Goal: Find specific page/section: Find specific page/section

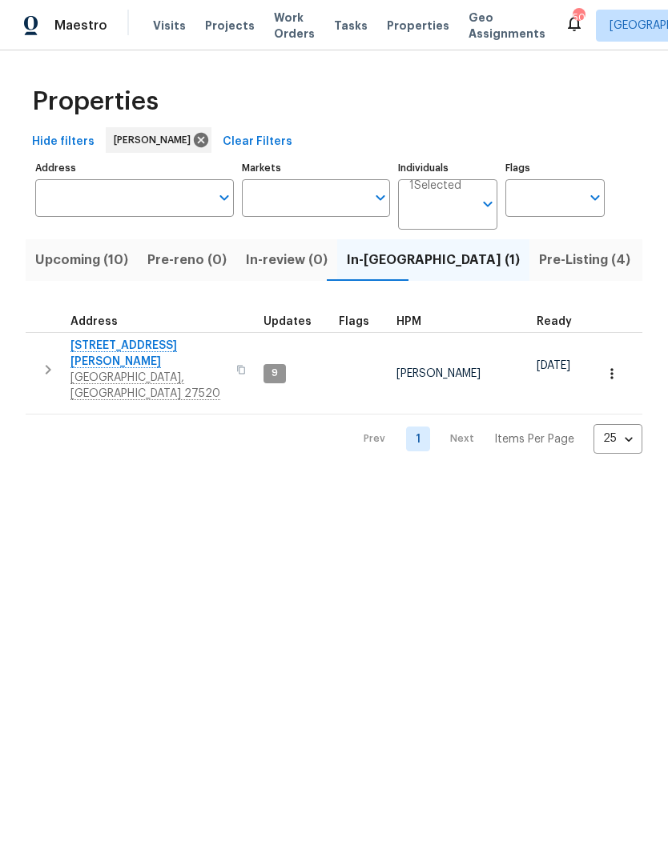
click at [66, 259] on span "Upcoming (10)" at bounding box center [81, 260] width 93 height 22
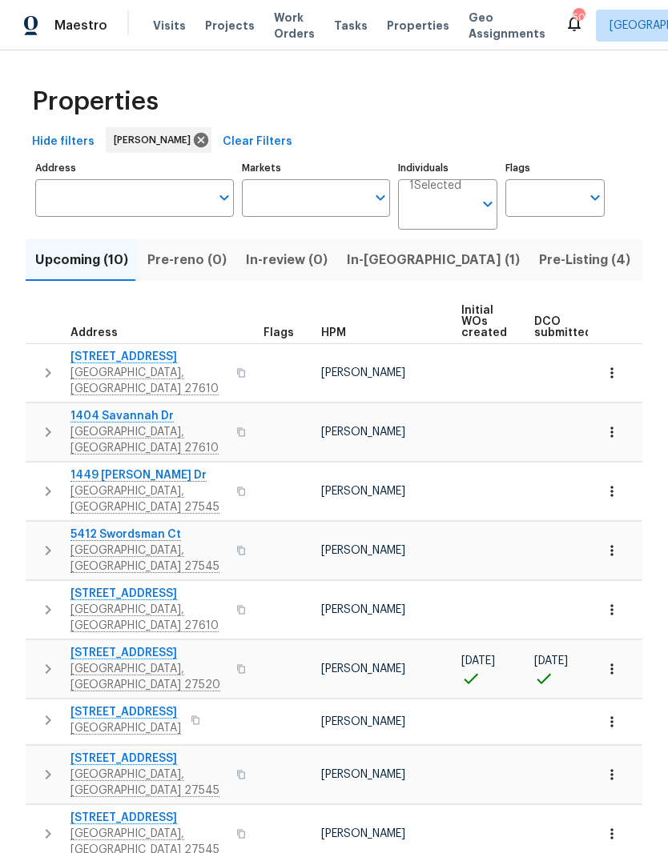
click at [108, 645] on span "416 Hunter Way" at bounding box center [148, 653] width 156 height 16
click at [610, 661] on icon "button" at bounding box center [612, 669] width 16 height 16
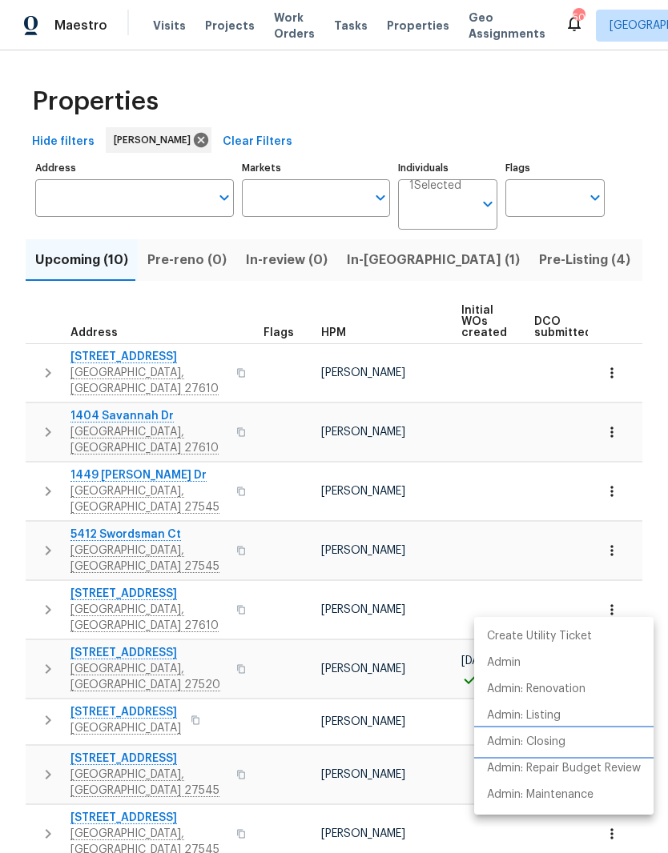
click at [569, 749] on li "Admin: Closing" at bounding box center [563, 742] width 179 height 26
click at [644, 173] on div at bounding box center [334, 426] width 668 height 853
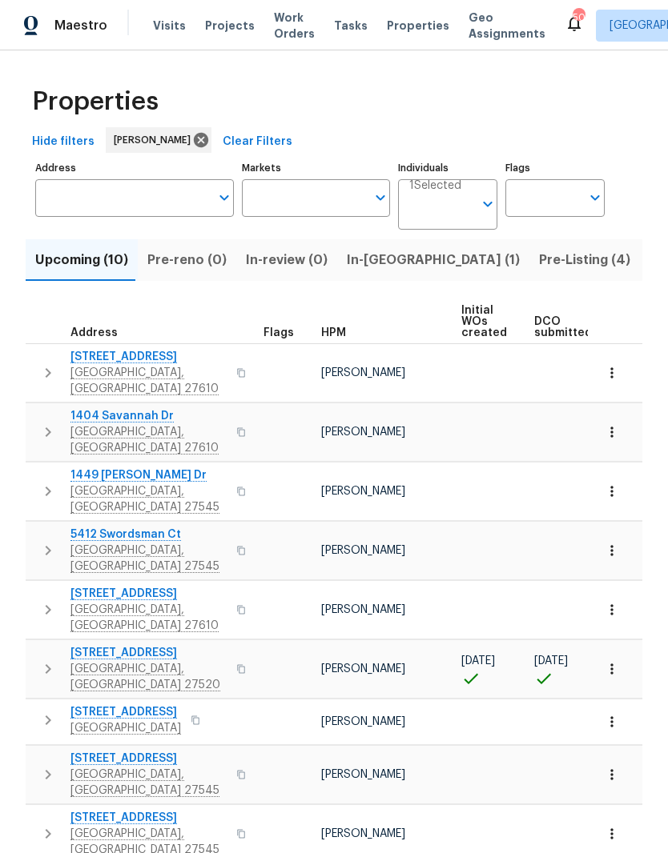
click at [125, 212] on input "Address" at bounding box center [122, 198] width 175 height 38
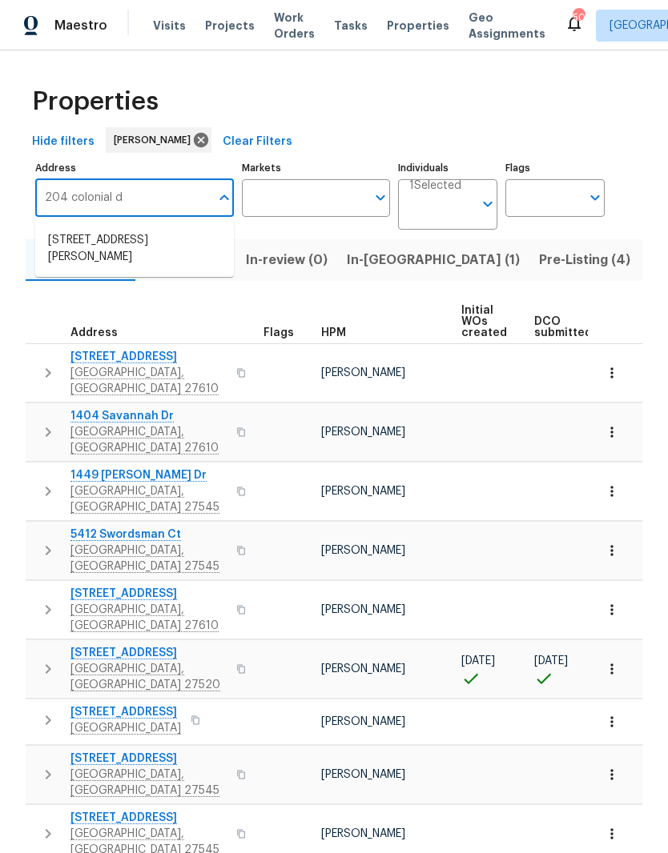
type input "204 colonial dr"
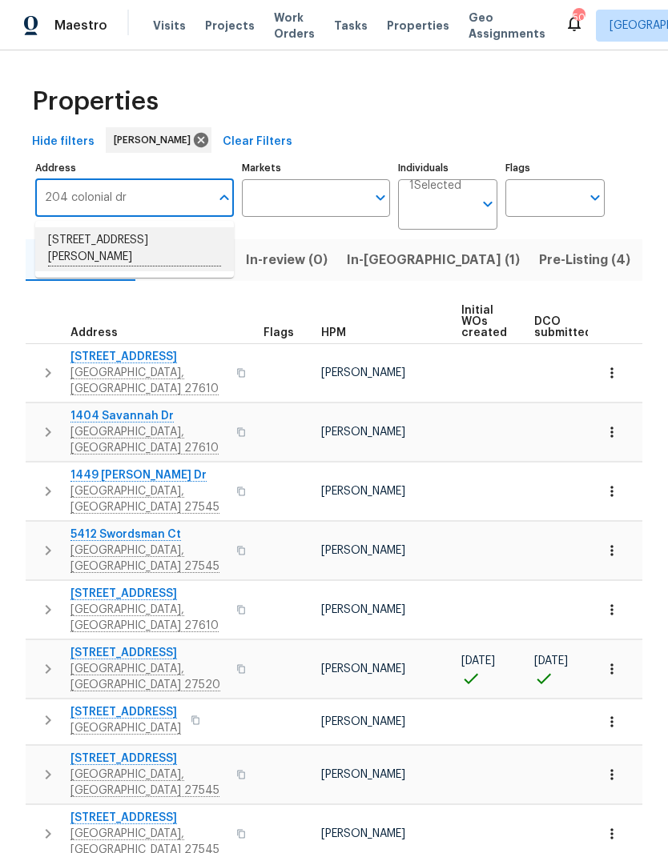
click at [70, 242] on li "204 Colonial Dr Clayton NC 27527" at bounding box center [134, 249] width 199 height 44
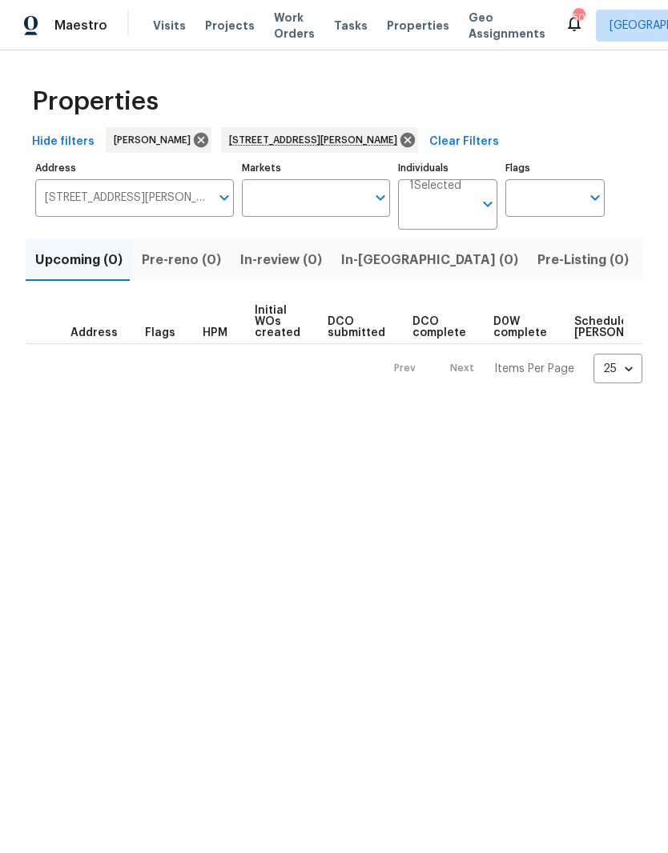
click at [648, 267] on span "Listed (1)" at bounding box center [677, 260] width 58 height 22
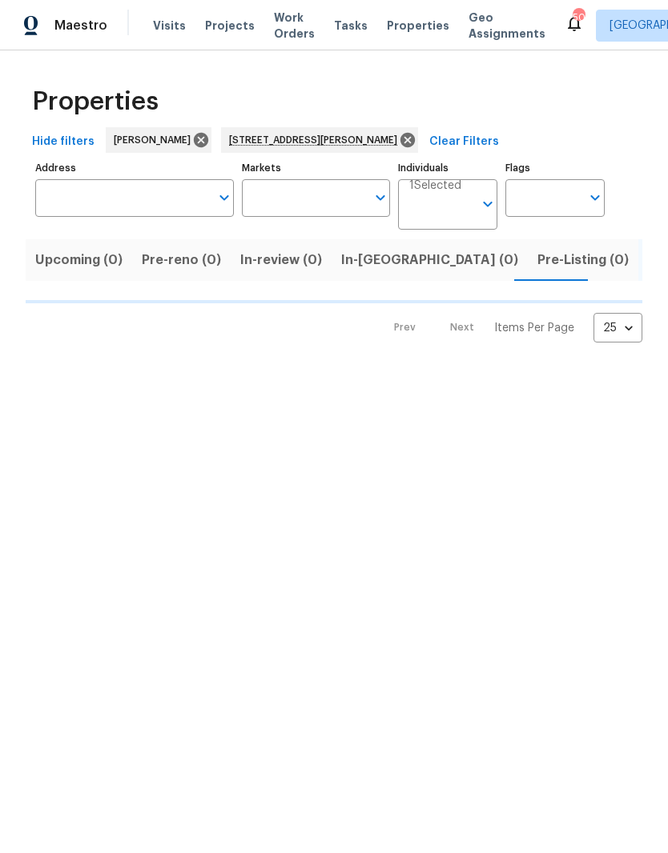
type input "204 Colonial Dr Clayton NC 27527"
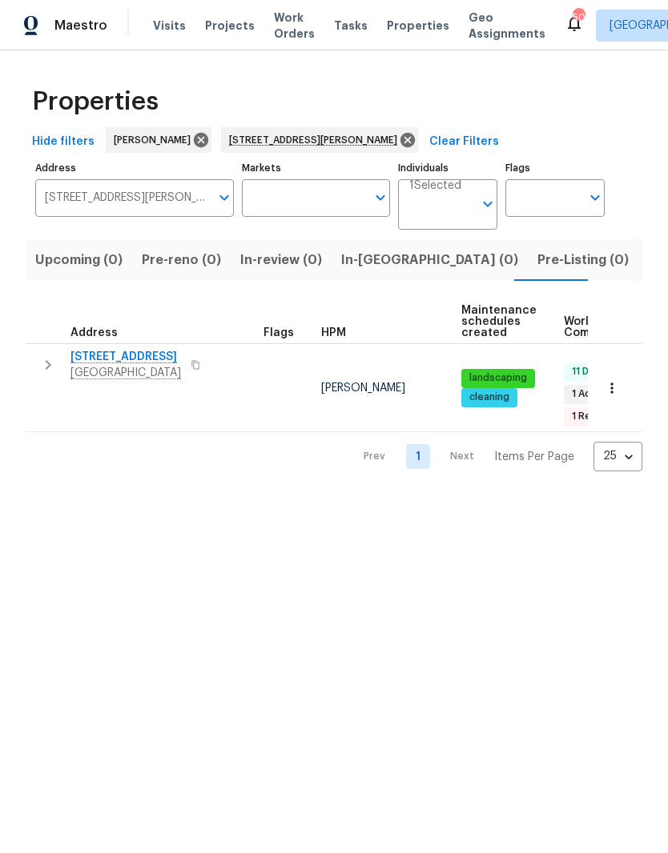
click at [90, 363] on span "[STREET_ADDRESS]" at bounding box center [125, 357] width 110 height 16
click at [89, 370] on span "[GEOGRAPHIC_DATA]" at bounding box center [125, 373] width 110 height 16
click at [617, 390] on button "button" at bounding box center [611, 388] width 35 height 35
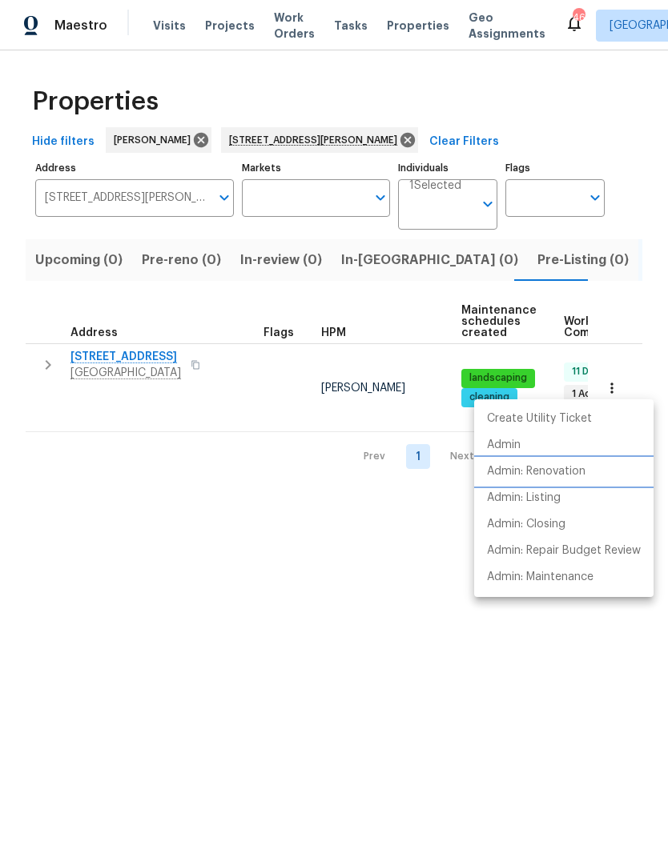
click at [605, 480] on li "Admin: Renovation" at bounding box center [563, 472] width 179 height 26
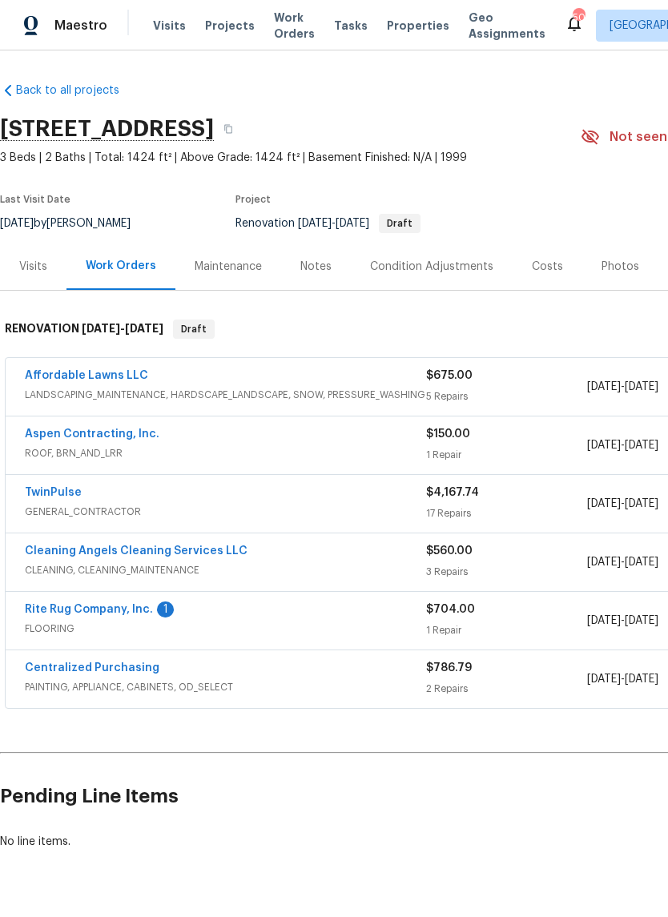
click at [325, 271] on div "Notes" at bounding box center [315, 267] width 31 height 16
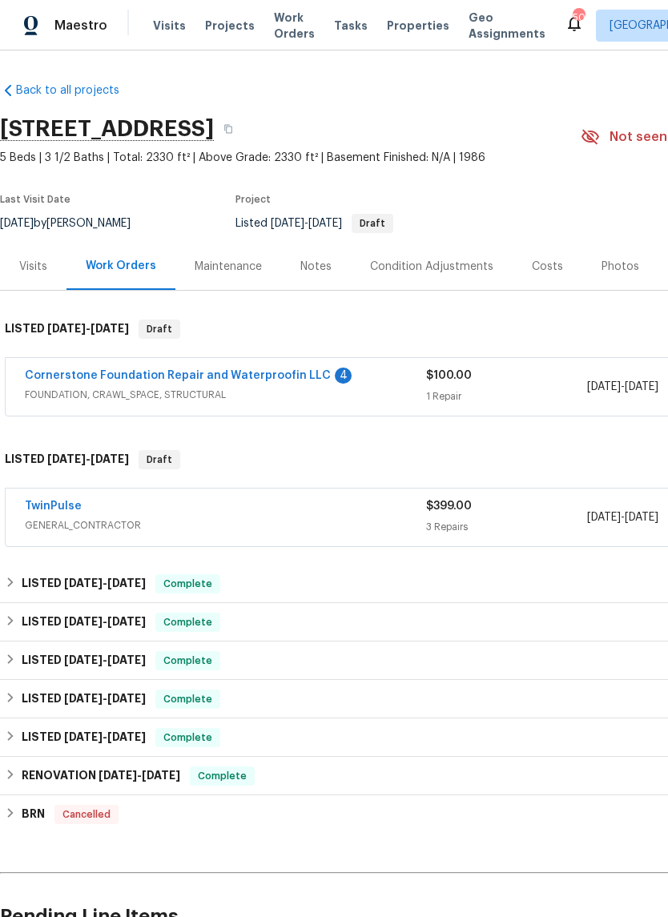
click at [44, 507] on link "TwinPulse" at bounding box center [53, 505] width 57 height 11
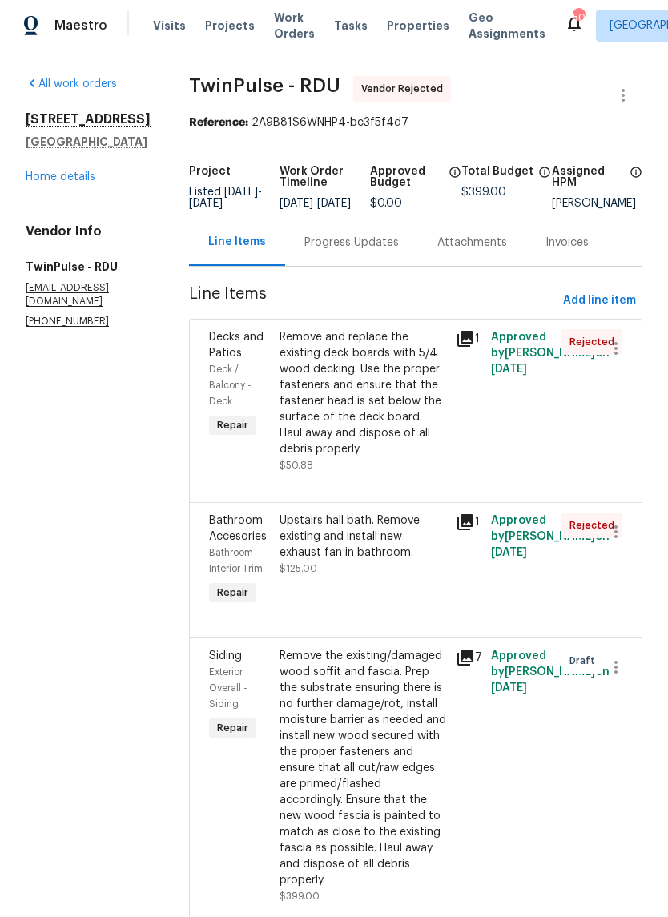
click at [351, 251] on div "Progress Updates" at bounding box center [351, 243] width 94 height 16
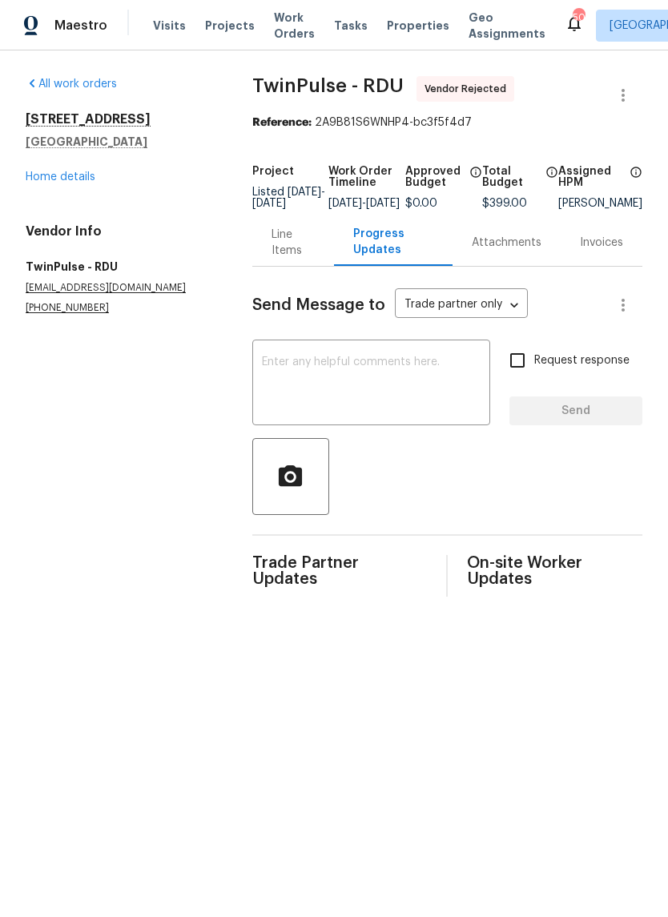
click at [52, 179] on link "Home details" at bounding box center [61, 176] width 70 height 11
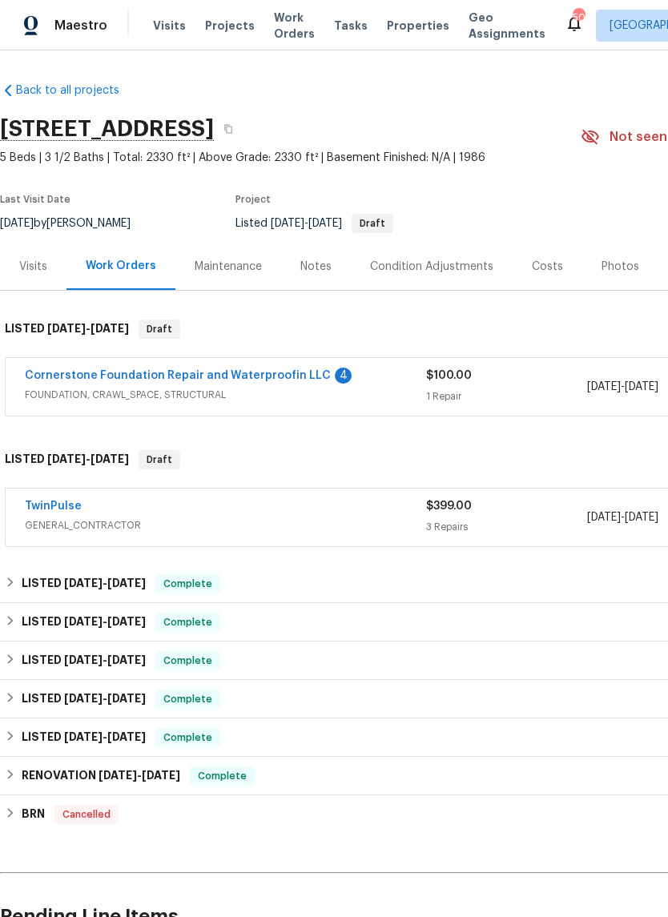
click at [72, 376] on link "Cornerstone Foundation Repair and Waterproofin LLC" at bounding box center [178, 375] width 306 height 11
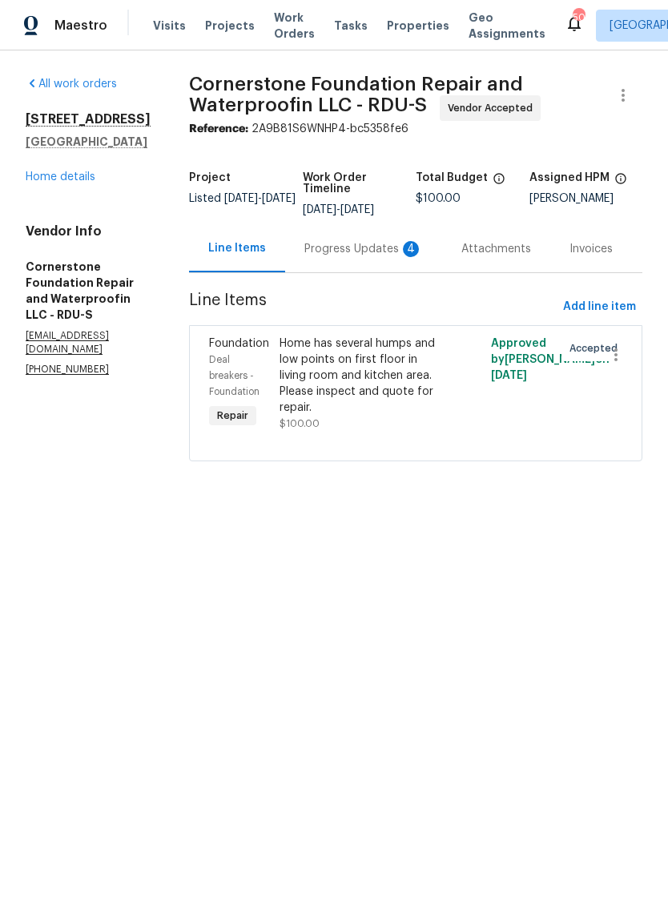
click at [353, 255] on div "Progress Updates 4" at bounding box center [363, 249] width 118 height 16
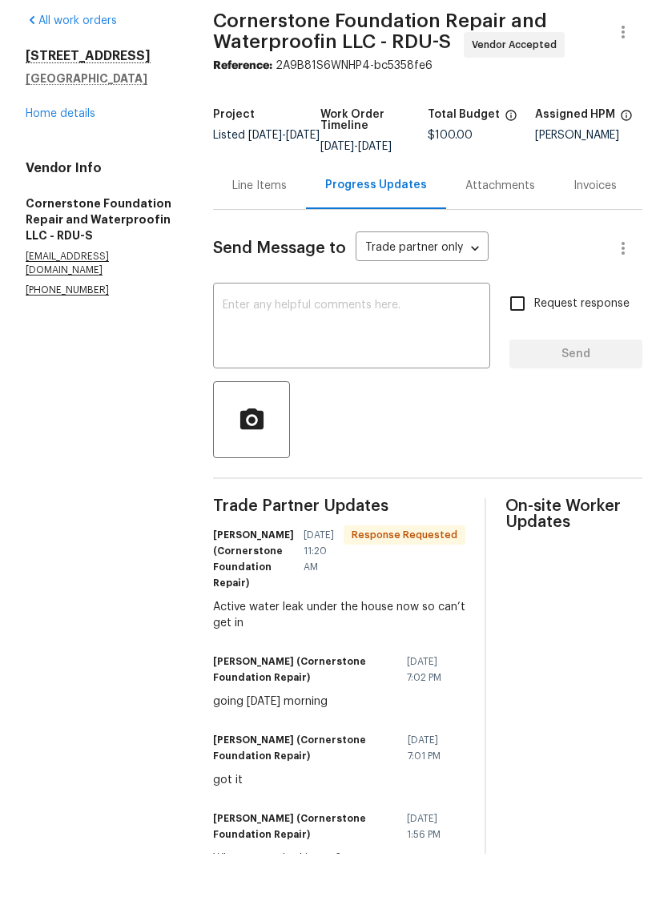
click at [43, 171] on link "Home details" at bounding box center [61, 176] width 70 height 11
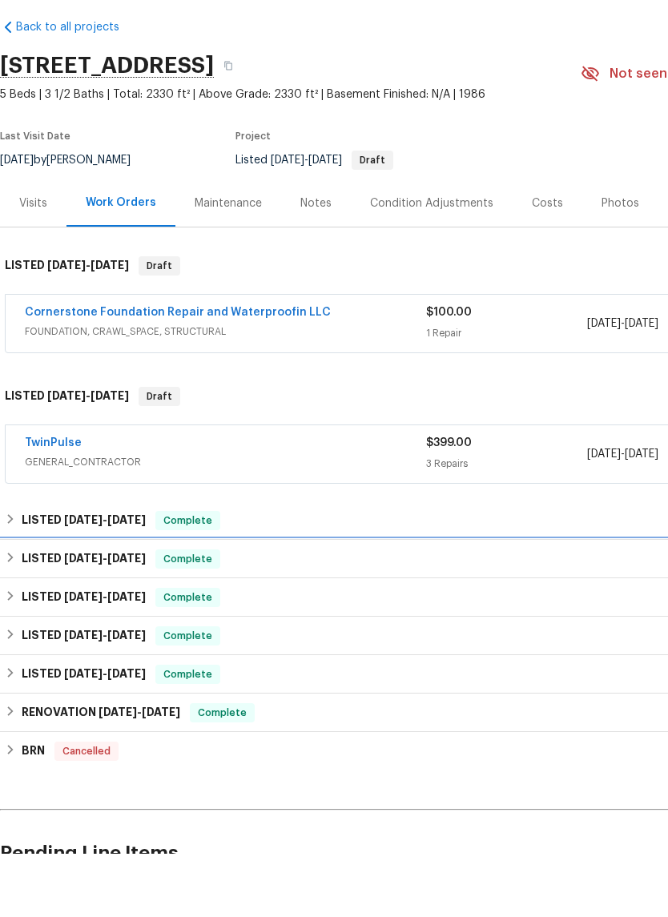
click at [42, 612] on h6 "LISTED 6/23/25 - 6/30/25" at bounding box center [84, 621] width 124 height 19
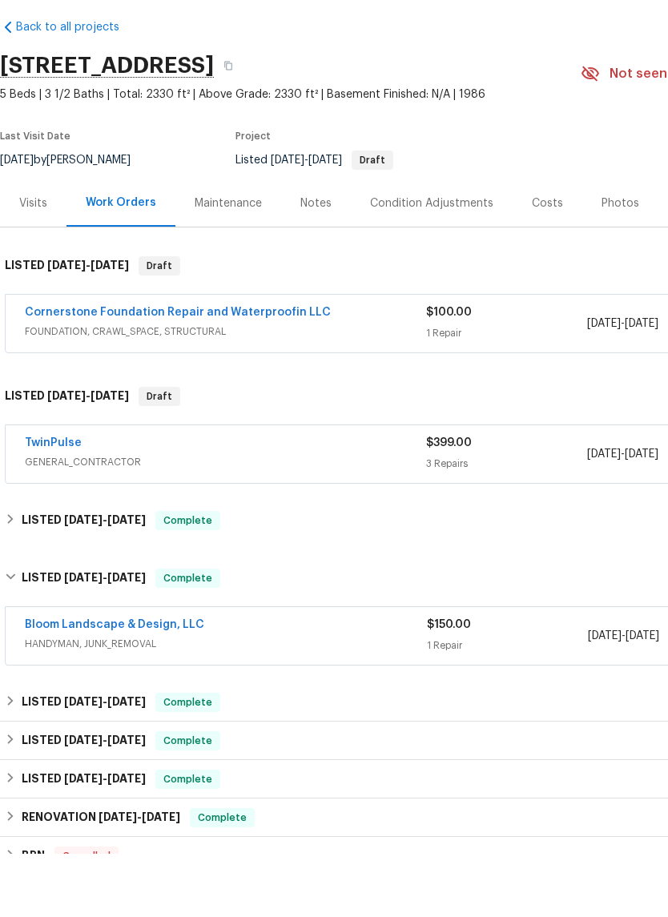
click at [44, 682] on link "Bloom Landscape & Design, LLC" at bounding box center [114, 687] width 179 height 11
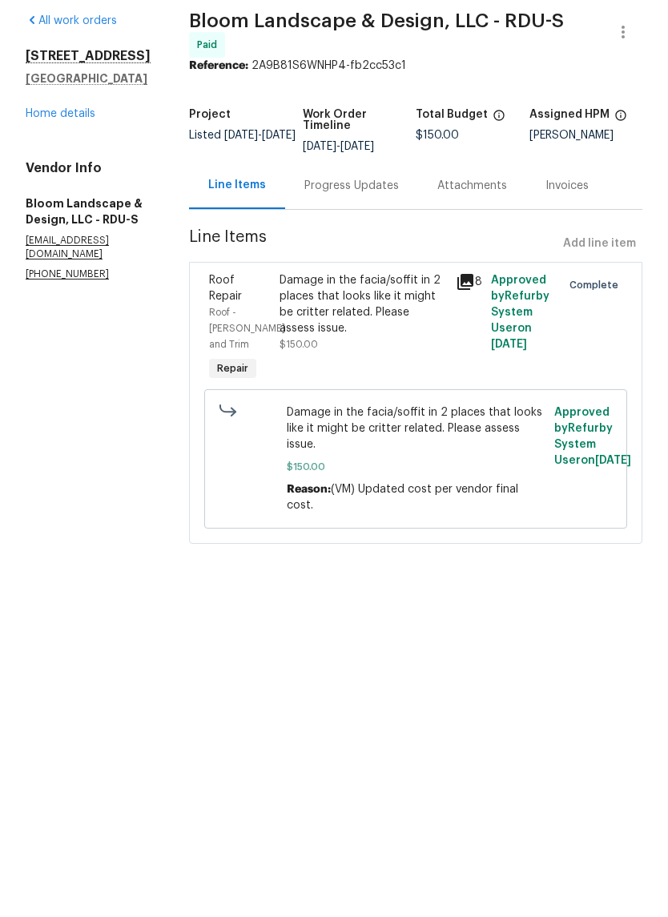
click at [418, 354] on div "Damage in the facia/soffit in 2 places that looks like it might be critter rela…" at bounding box center [362, 375] width 166 height 80
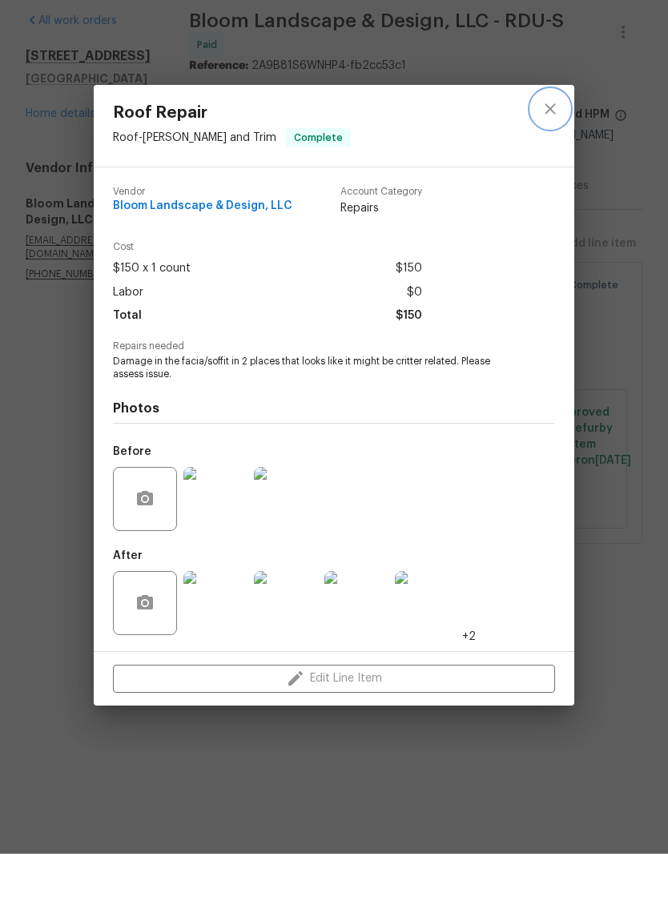
click at [548, 167] on icon "close" at bounding box center [549, 172] width 10 height 10
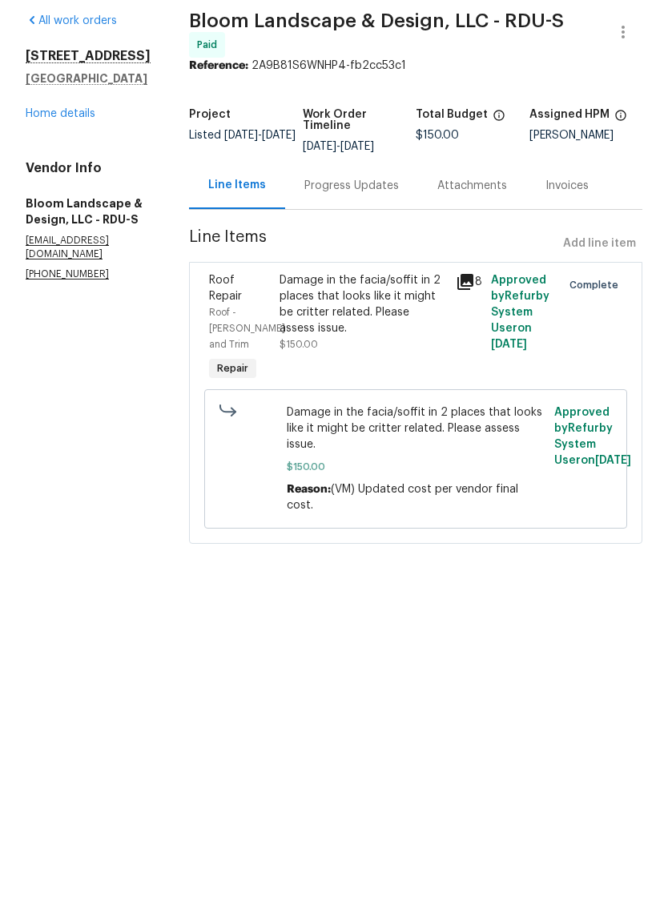
click at [391, 225] on div "Progress Updates" at bounding box center [351, 248] width 133 height 47
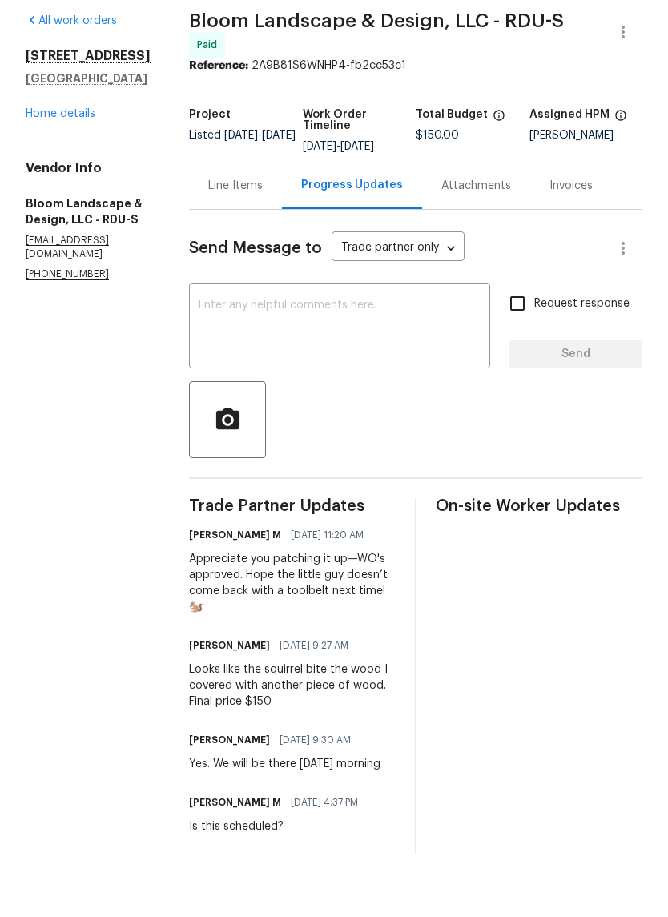
click at [79, 171] on link "Home details" at bounding box center [61, 176] width 70 height 11
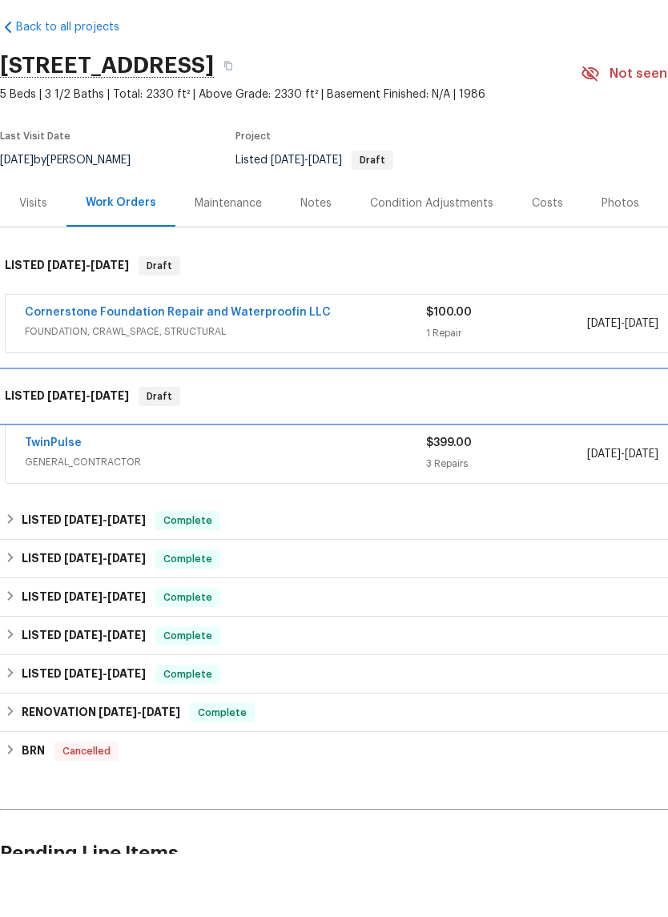
click at [33, 450] on h6 "LISTED 8/27/25 - 9/6/25" at bounding box center [67, 459] width 124 height 19
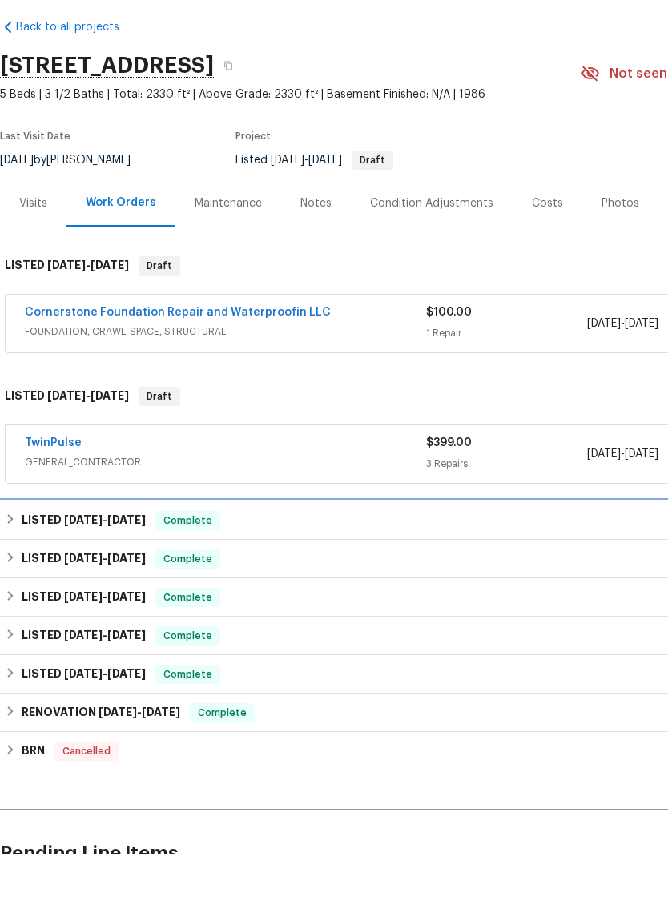
click at [30, 574] on h6 "LISTED 7/2/25 - 7/9/25" at bounding box center [84, 583] width 124 height 19
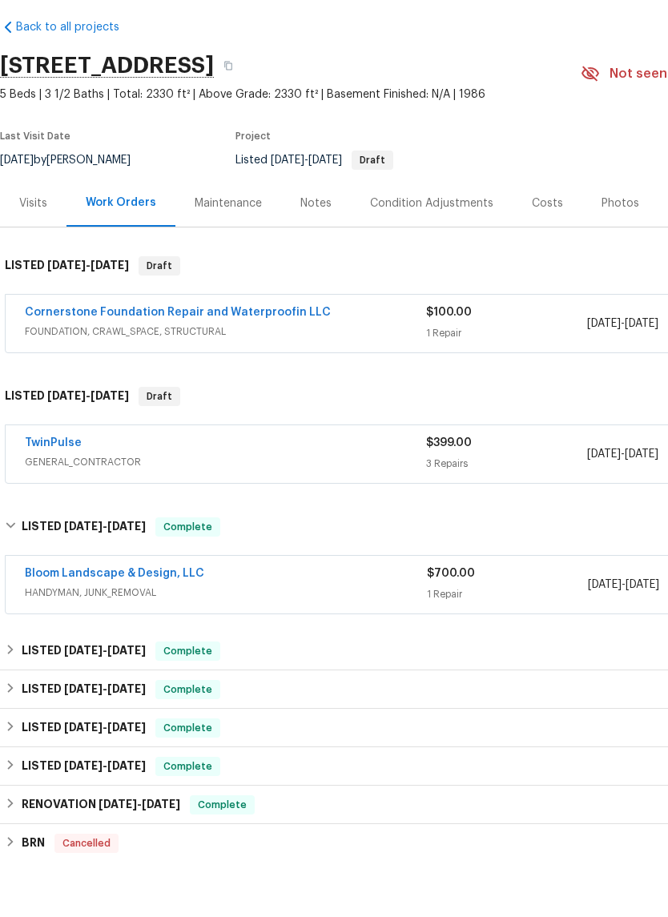
click at [51, 631] on link "Bloom Landscape & Design, LLC" at bounding box center [114, 636] width 179 height 11
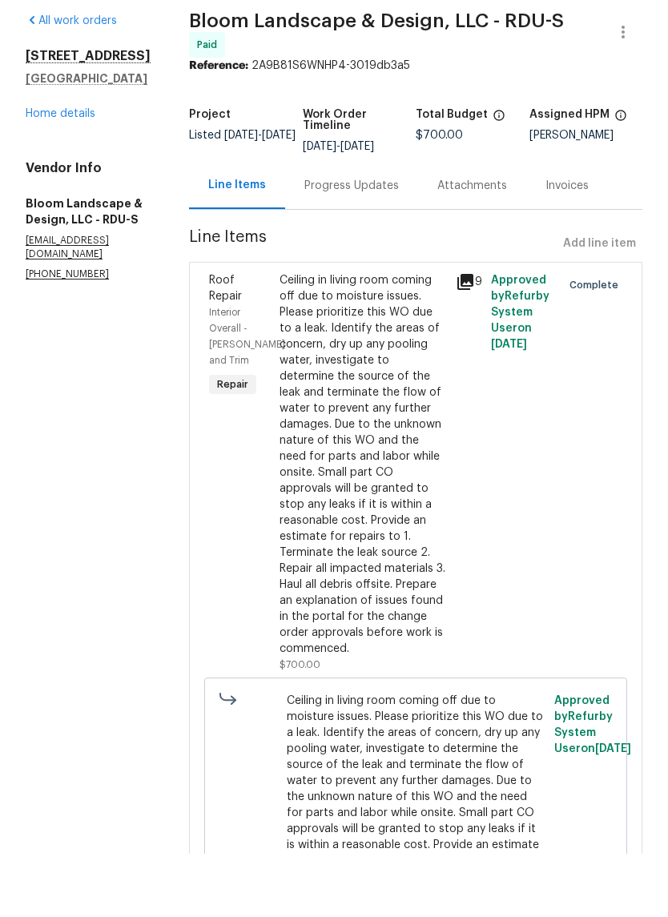
click at [520, 535] on div "Approved by Refurby System User on 7/9/2025" at bounding box center [521, 536] width 70 height 410
click at [374, 444] on div "Ceiling in living room coming off due to moisture issues. Please prioritize thi…" at bounding box center [362, 527] width 166 height 384
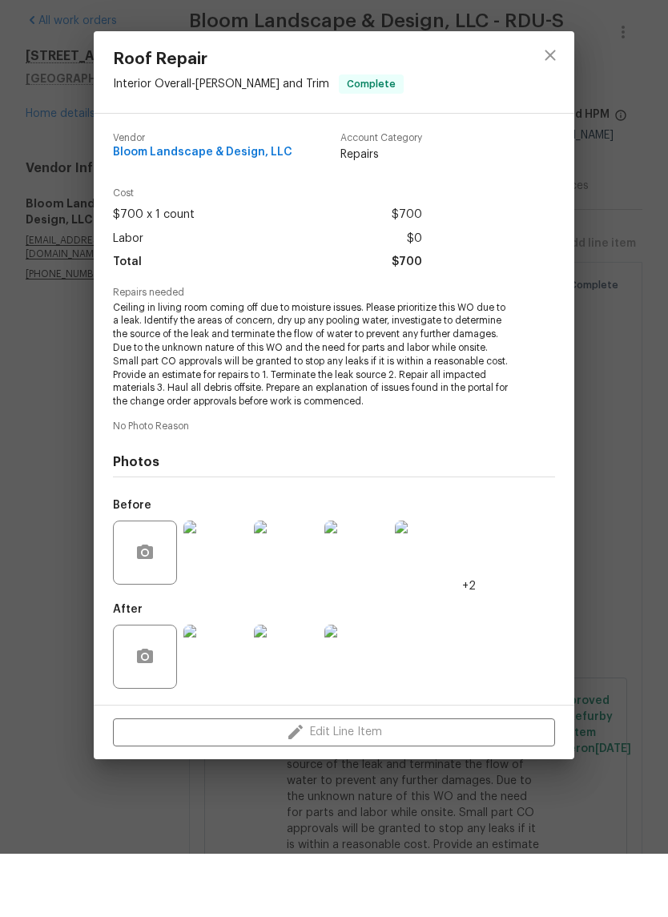
click at [243, 688] on img at bounding box center [215, 720] width 64 height 64
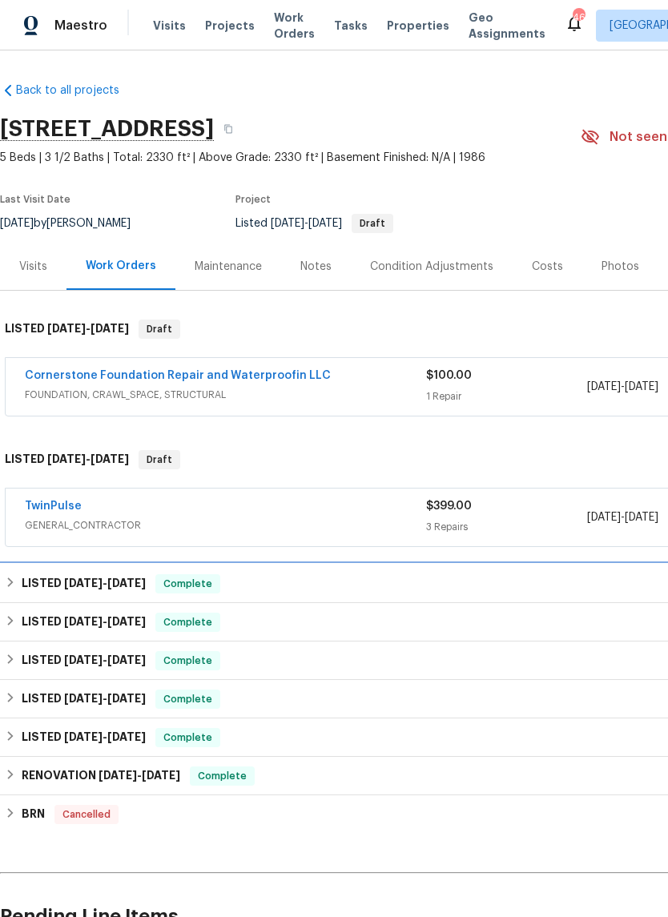
click at [18, 582] on div "LISTED [DATE] - [DATE] Complete" at bounding box center [452, 583] width 895 height 19
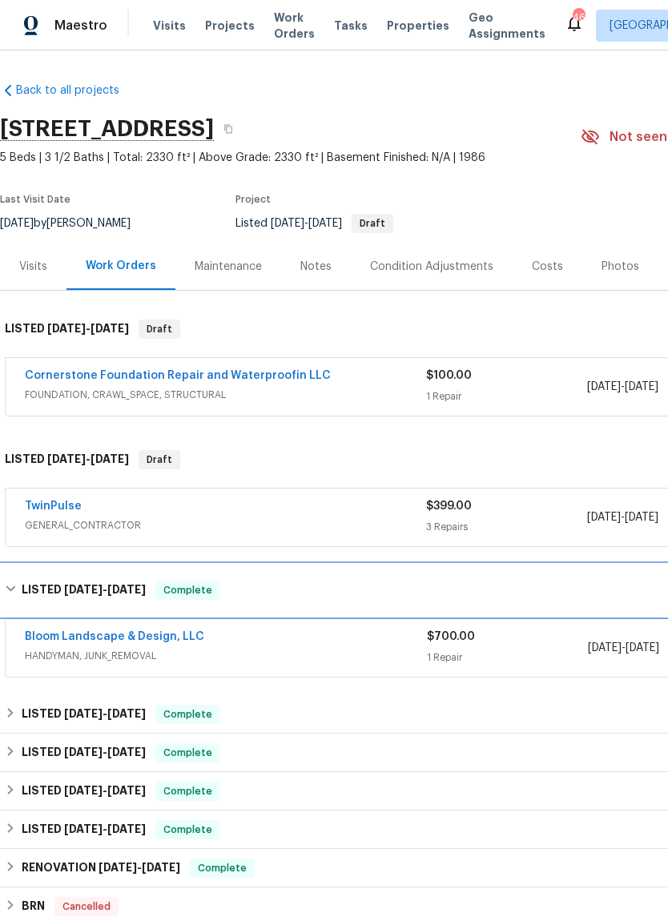
click at [18, 591] on div "LISTED [DATE] - [DATE] Complete" at bounding box center [452, 589] width 895 height 19
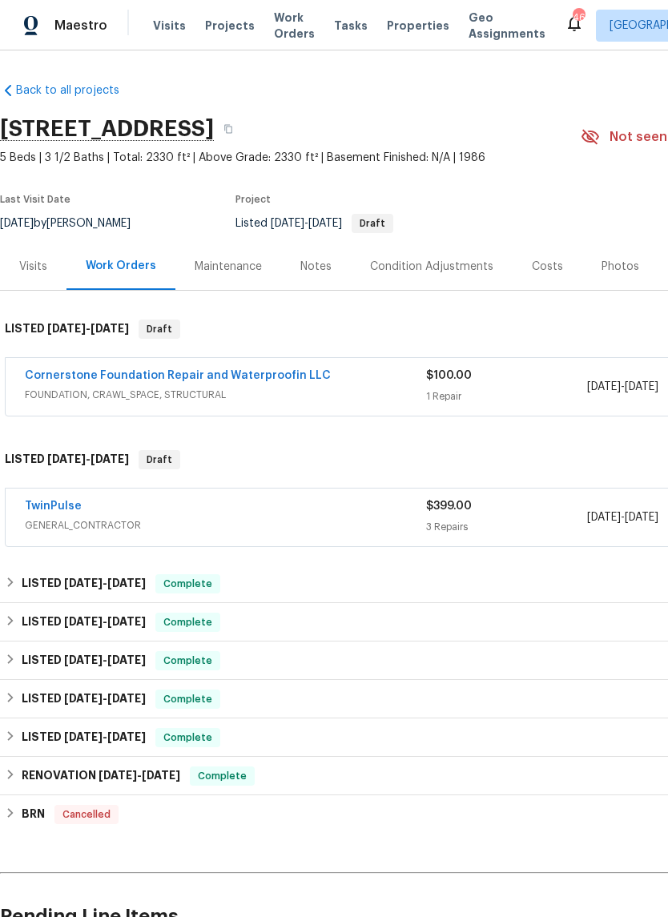
click at [40, 511] on link "TwinPulse" at bounding box center [53, 505] width 57 height 11
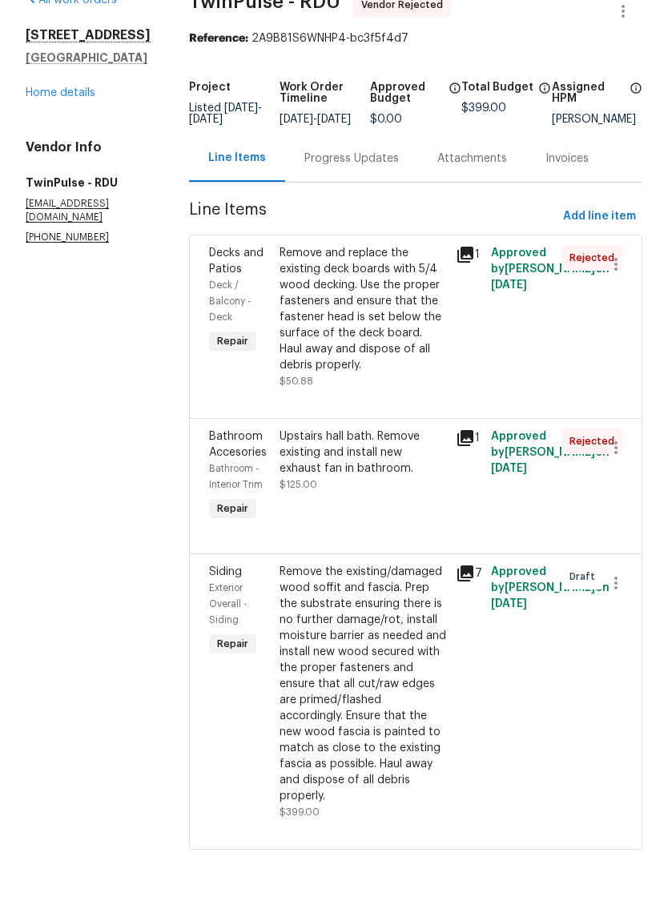
scroll to position [39, 0]
click at [381, 319] on div "Remove and replace the existing deck boards with 5/4 wood decking. Use the prop…" at bounding box center [362, 372] width 166 height 128
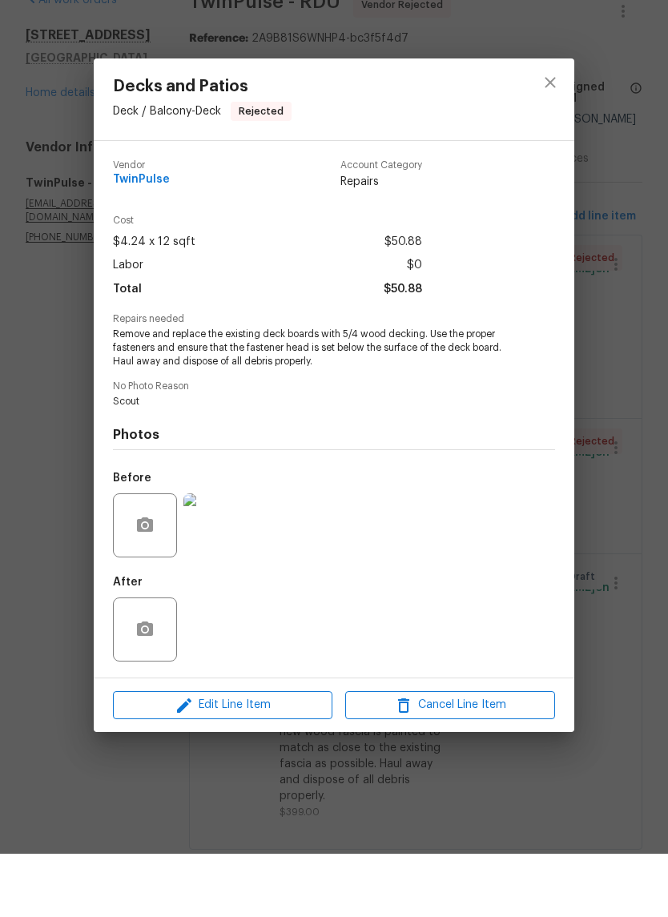
click at [203, 556] on img at bounding box center [215, 588] width 64 height 64
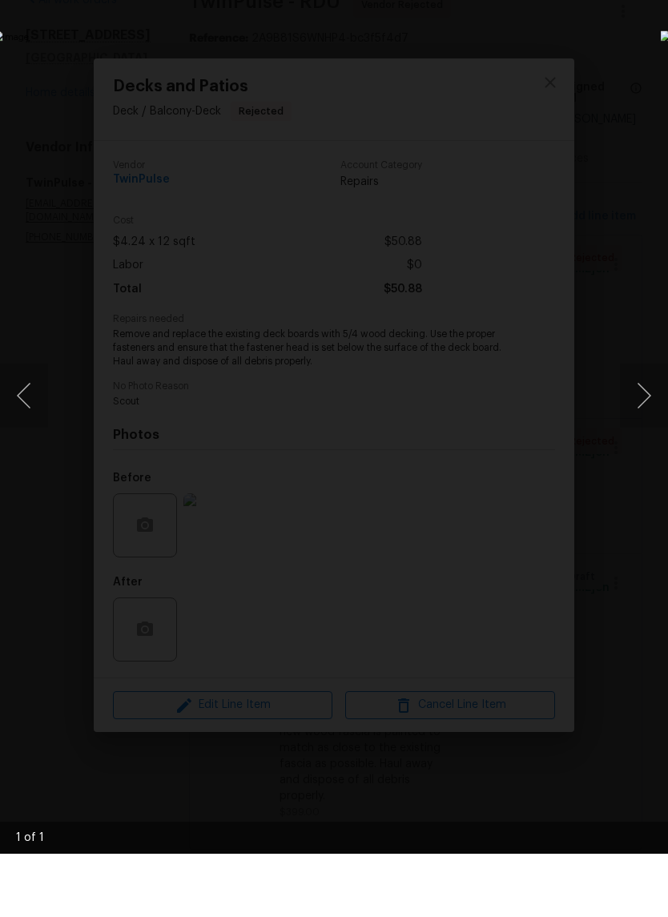
click at [640, 102] on div "Lightbox" at bounding box center [334, 458] width 668 height 917
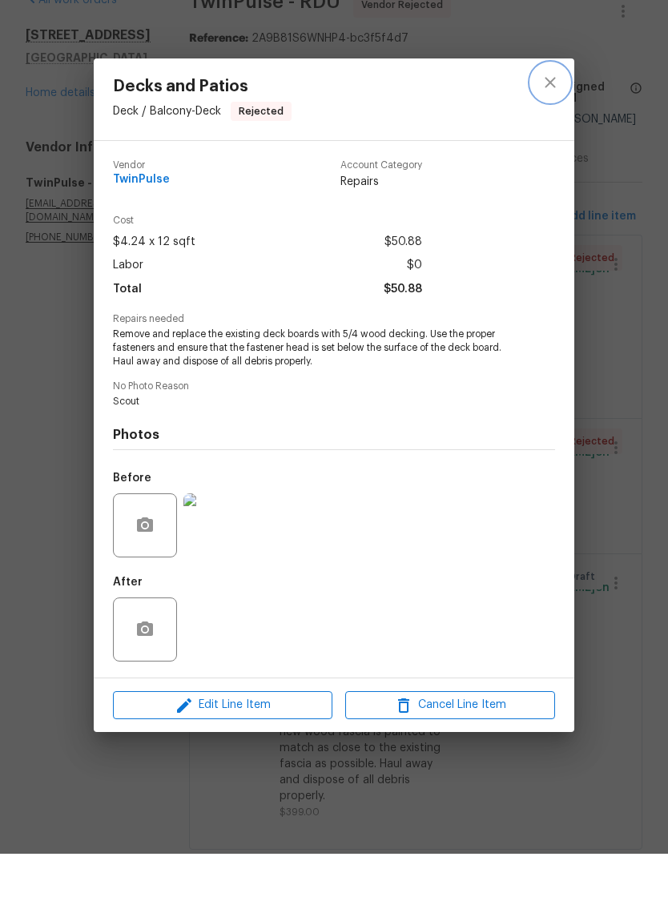
click at [555, 126] on button "close" at bounding box center [550, 145] width 38 height 38
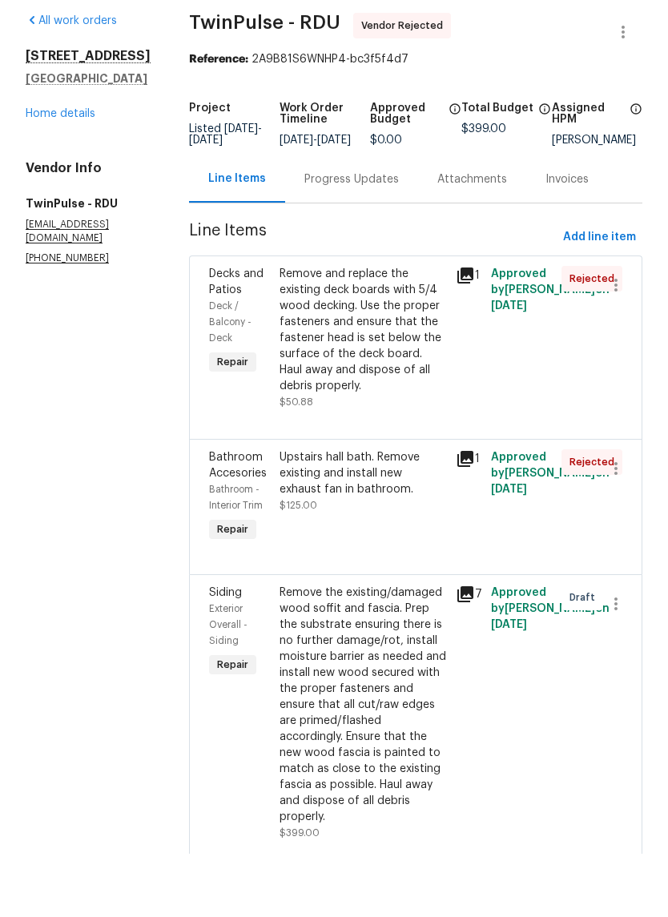
scroll to position [0, 0]
click at [41, 171] on link "Home details" at bounding box center [61, 176] width 70 height 11
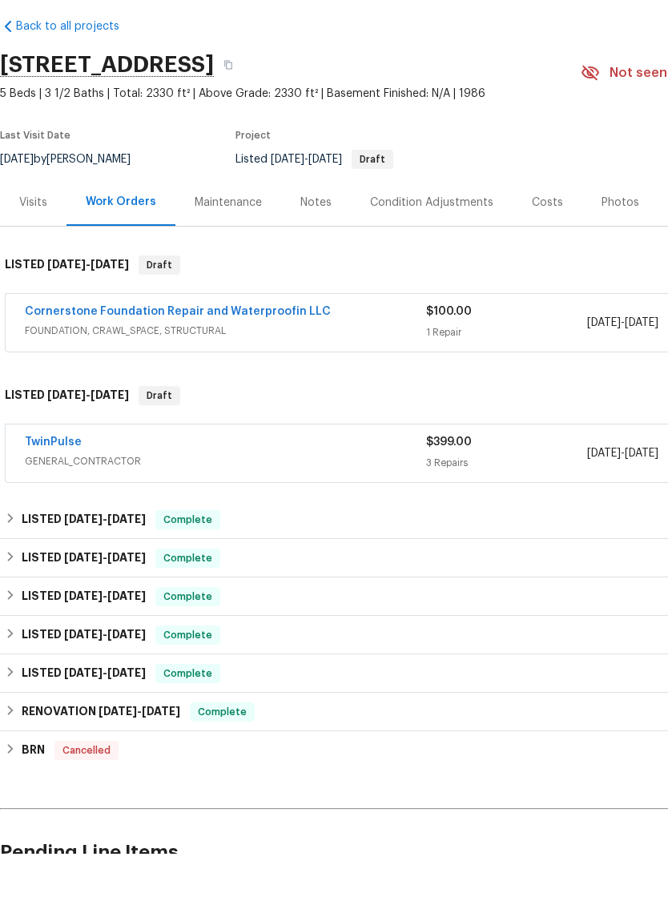
scroll to position [1, 0]
click at [61, 369] on link "Cornerstone Foundation Repair and Waterproofin LLC" at bounding box center [178, 374] width 306 height 11
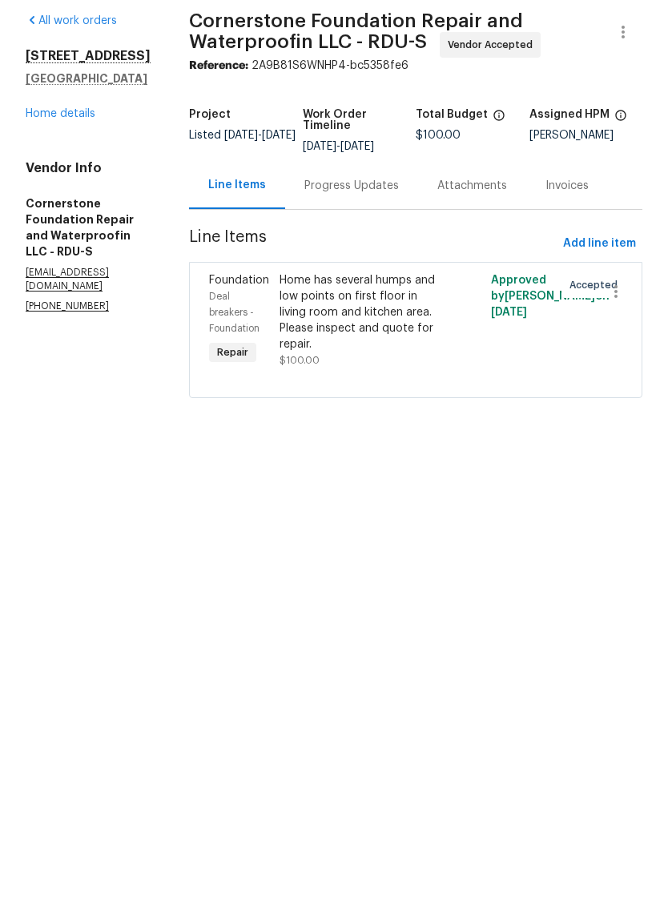
click at [75, 171] on link "Home details" at bounding box center [61, 176] width 70 height 11
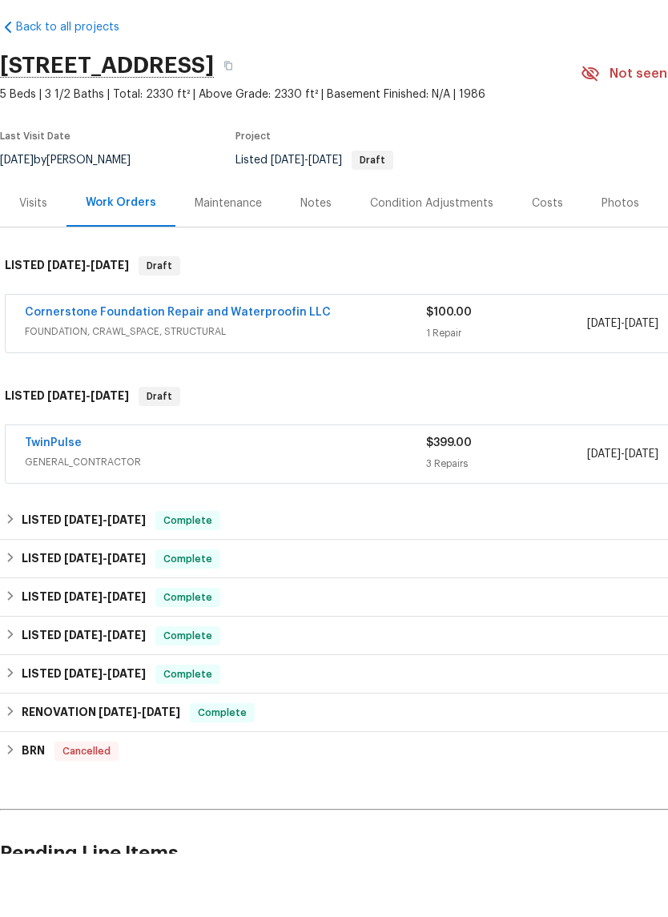
click at [323, 259] on div "Notes" at bounding box center [315, 267] width 31 height 16
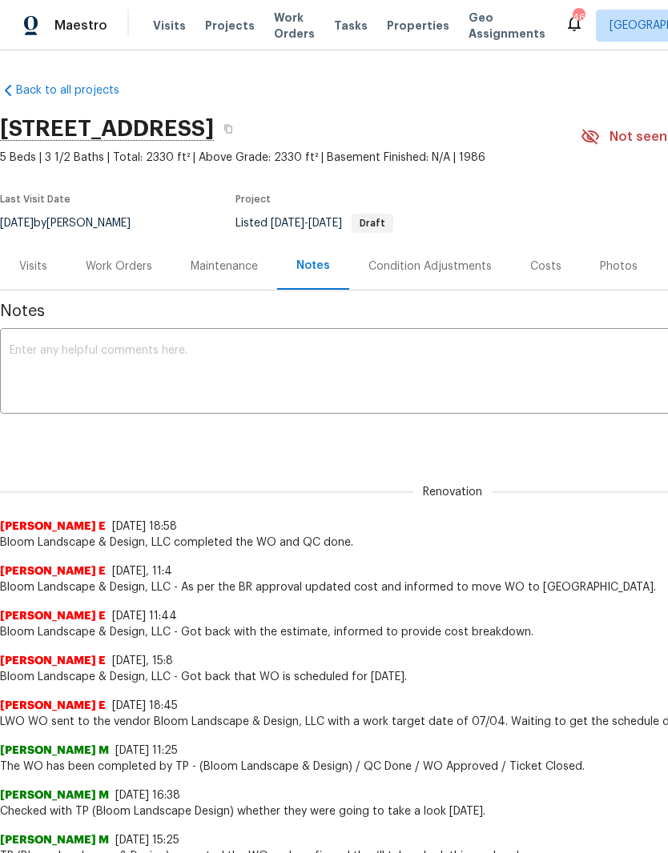
click at [553, 272] on div "Costs" at bounding box center [545, 267] width 31 height 16
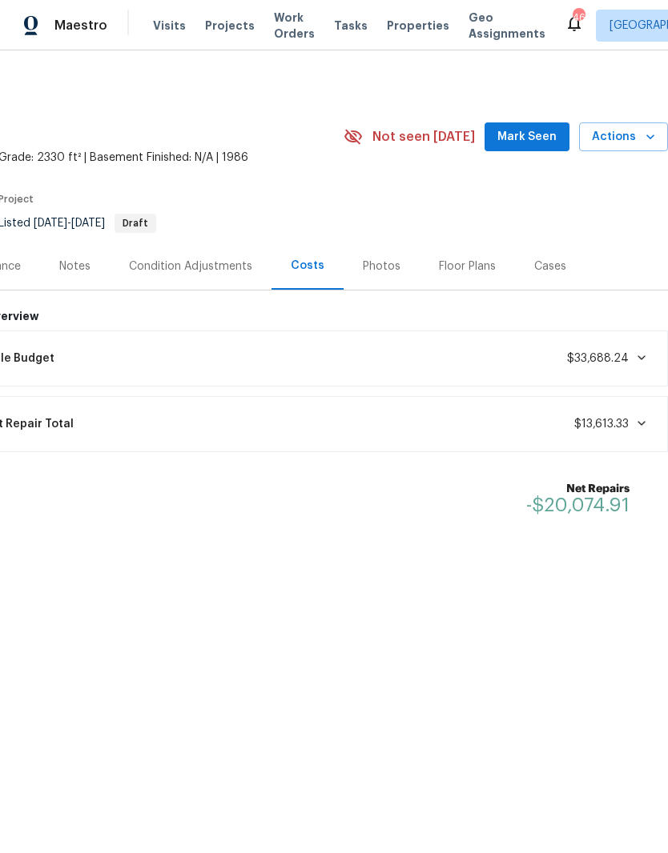
scroll to position [0, 237]
click at [73, 268] on div "Notes" at bounding box center [74, 267] width 31 height 16
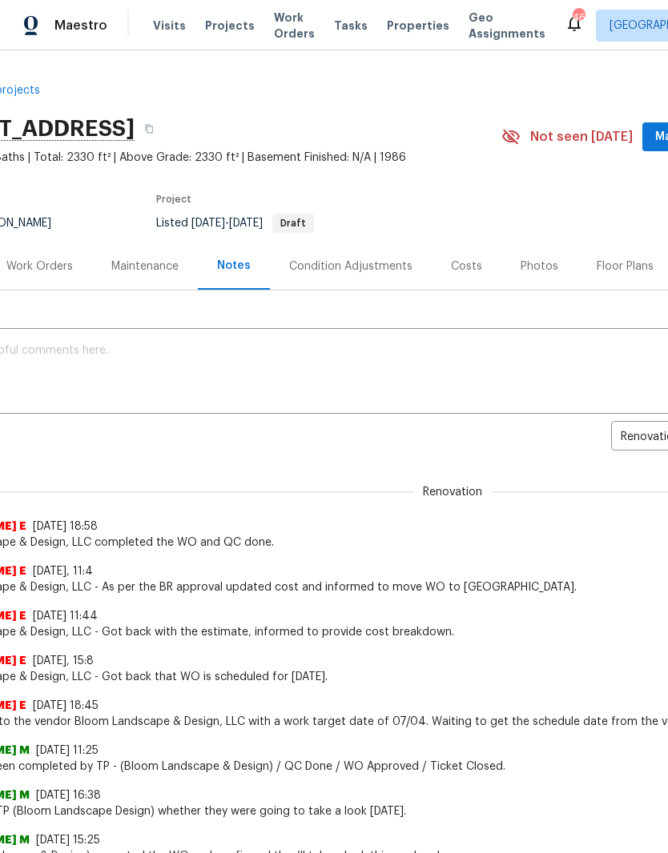
scroll to position [0, 80]
click at [467, 269] on div "Costs" at bounding box center [465, 267] width 31 height 16
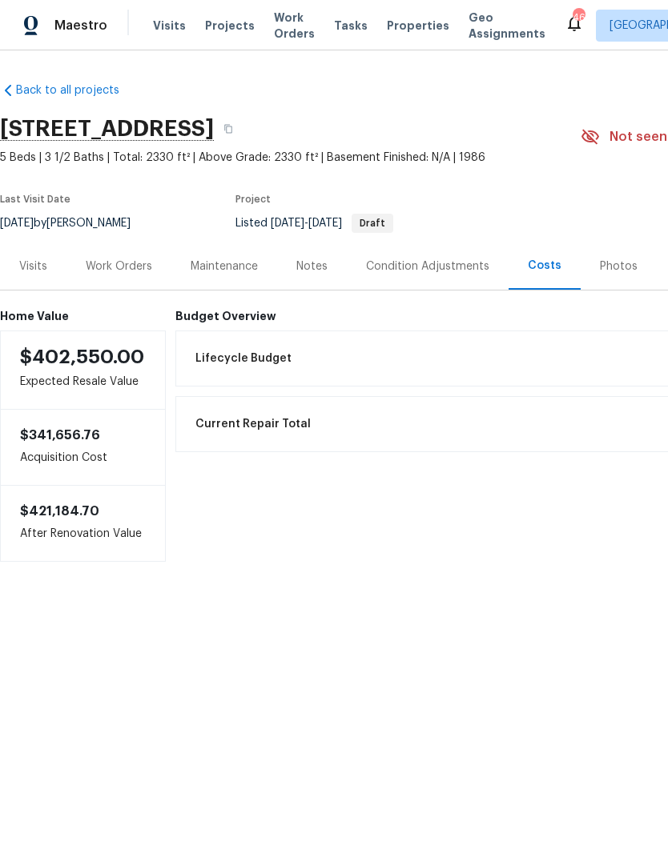
click at [113, 277] on div "Work Orders" at bounding box center [118, 266] width 105 height 47
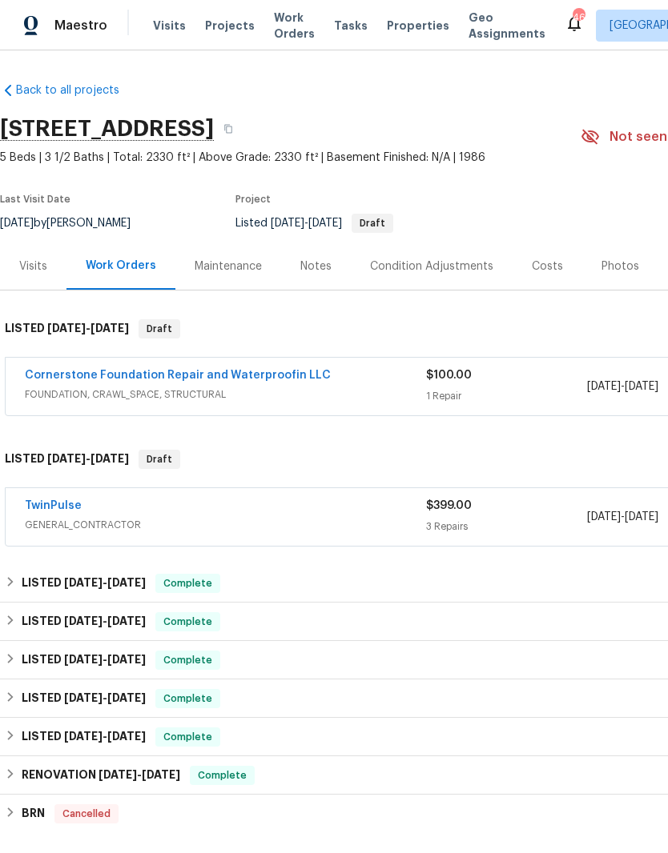
click at [84, 378] on link "Cornerstone Foundation Repair and Waterproofin LLC" at bounding box center [178, 375] width 306 height 11
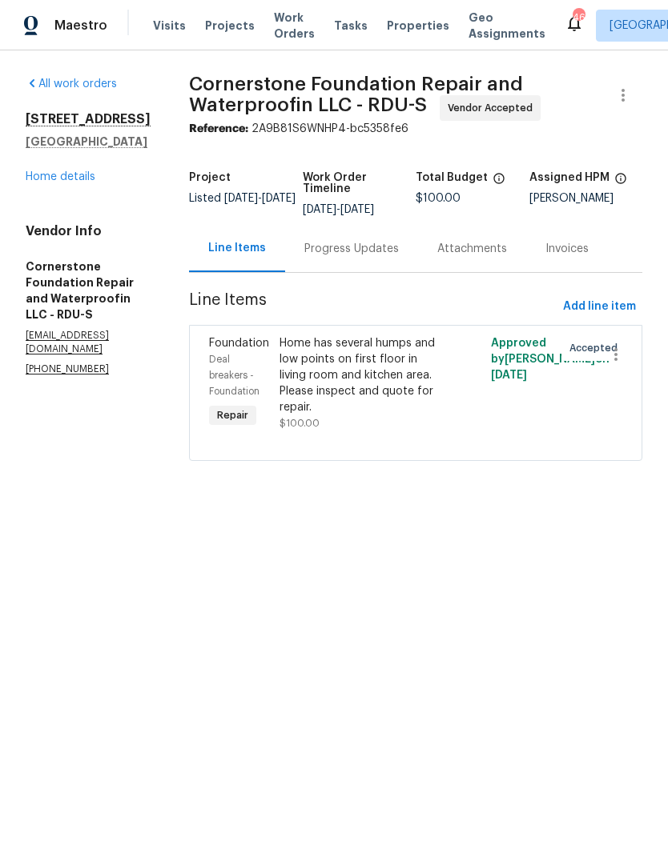
click at [312, 253] on div "Progress Updates" at bounding box center [351, 249] width 94 height 16
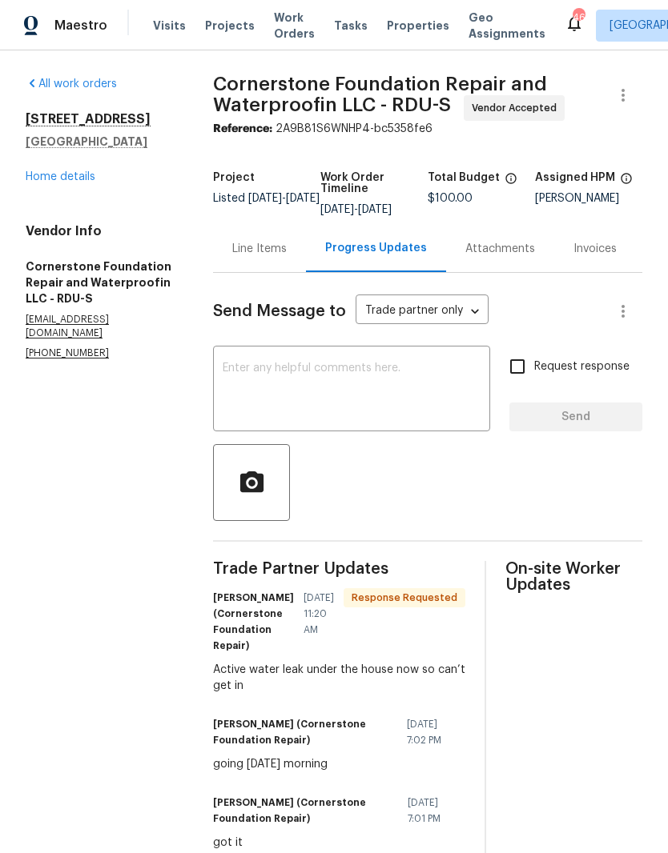
click at [519, 225] on div "Attachments" at bounding box center [500, 248] width 108 height 47
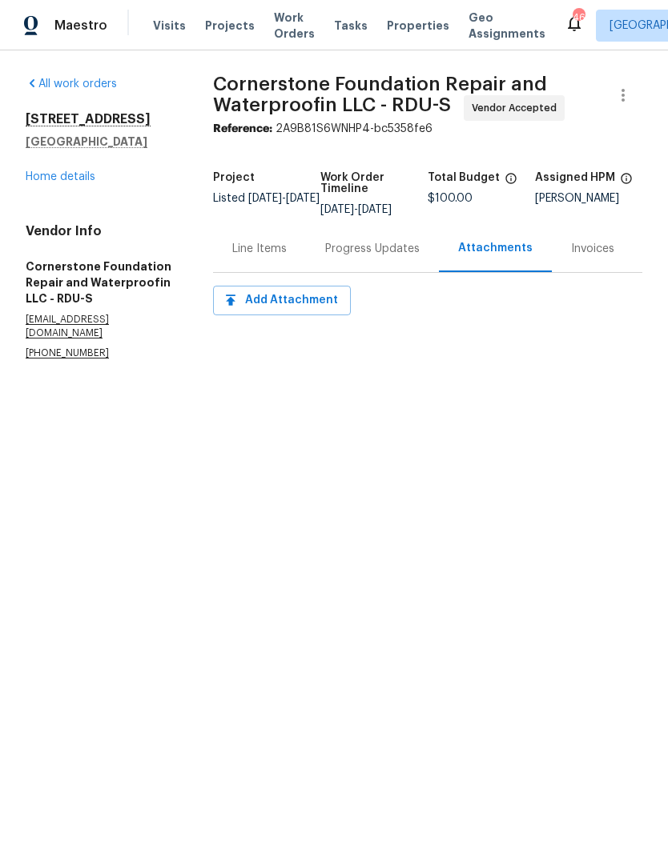
click at [268, 257] on div "Line Items" at bounding box center [259, 249] width 54 height 16
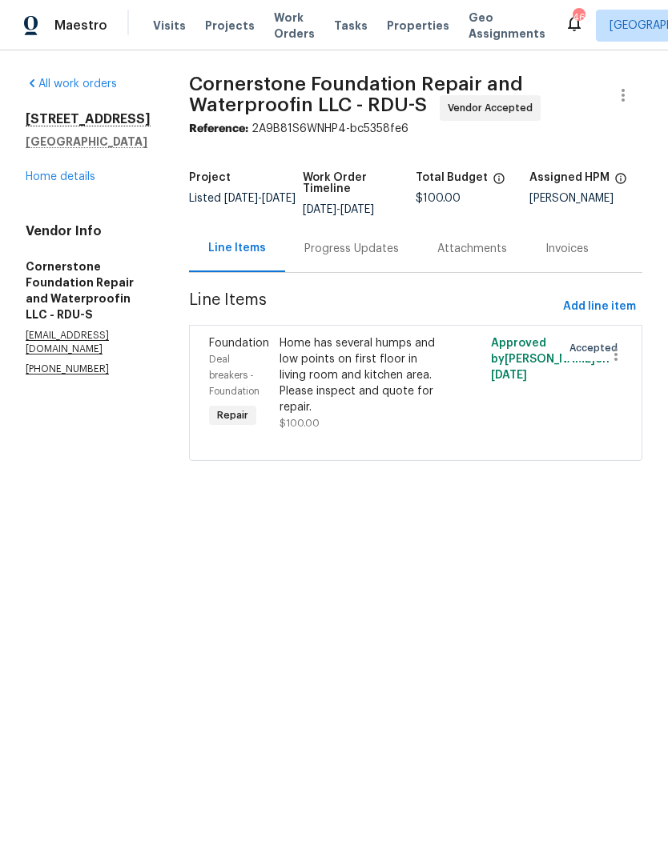
click at [40, 180] on link "Home details" at bounding box center [61, 176] width 70 height 11
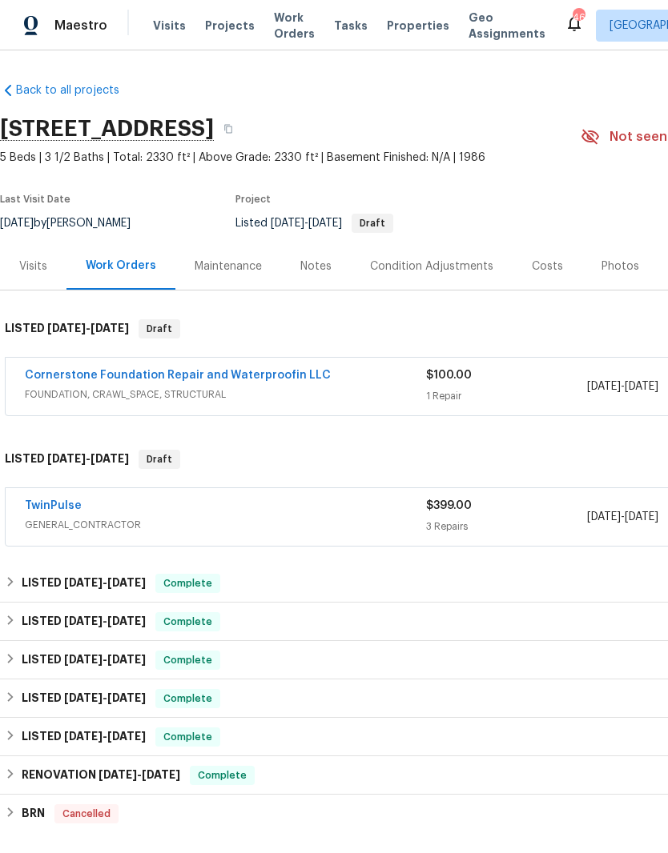
click at [89, 377] on link "Cornerstone Foundation Repair and Waterproofin LLC" at bounding box center [178, 375] width 306 height 11
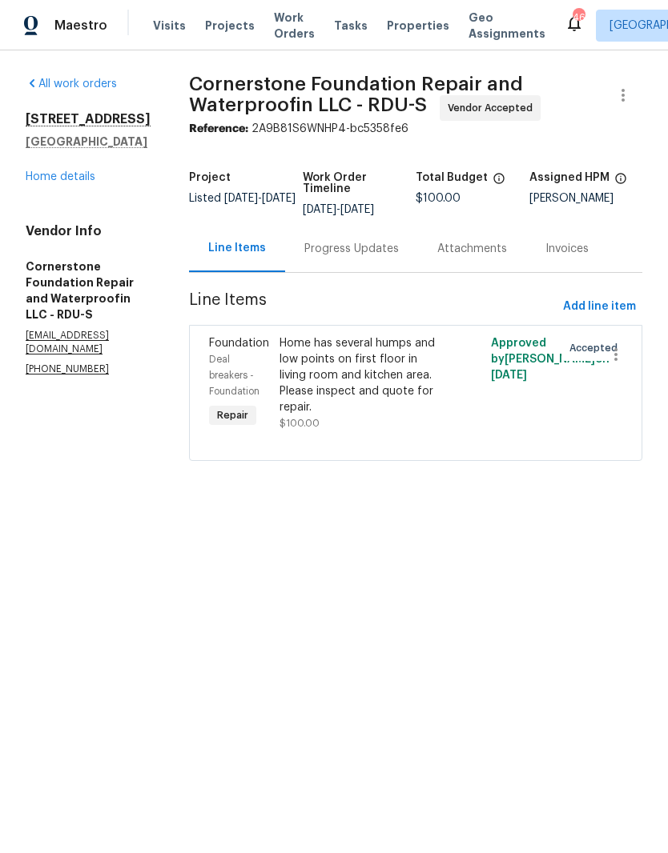
click at [335, 250] on div "Progress Updates" at bounding box center [351, 249] width 94 height 16
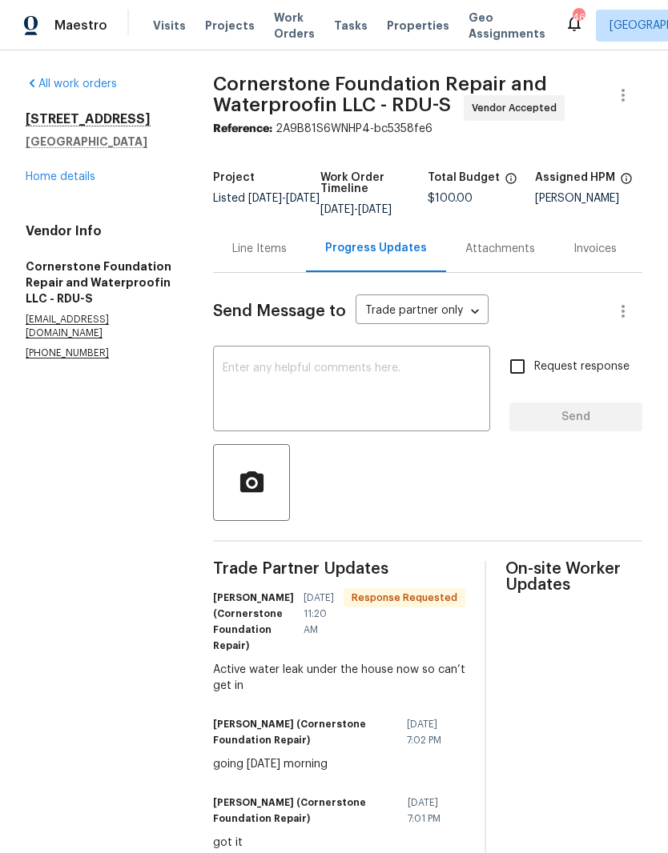
click at [83, 179] on link "Home details" at bounding box center [61, 176] width 70 height 11
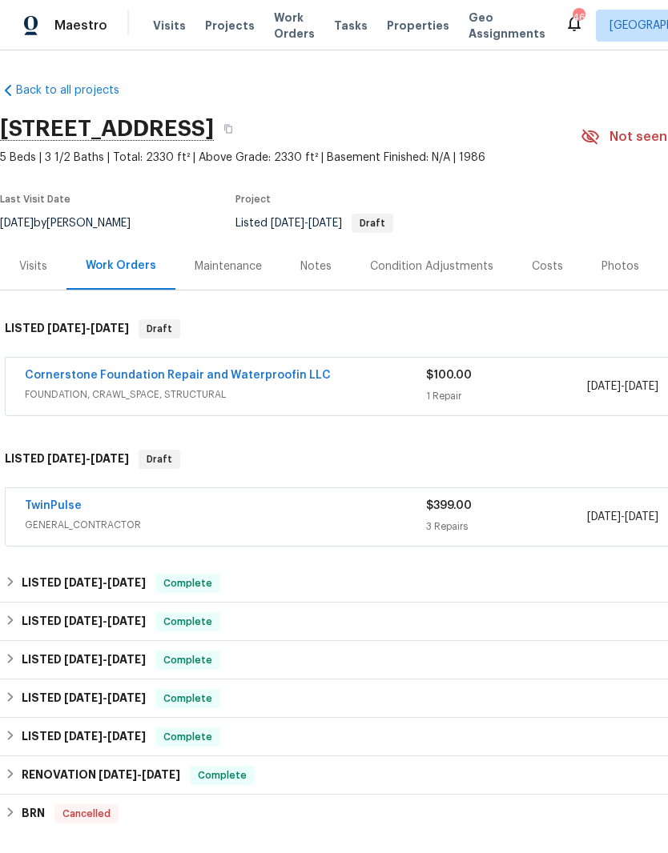
click at [240, 379] on link "Cornerstone Foundation Repair and Waterproofin LLC" at bounding box center [178, 375] width 306 height 11
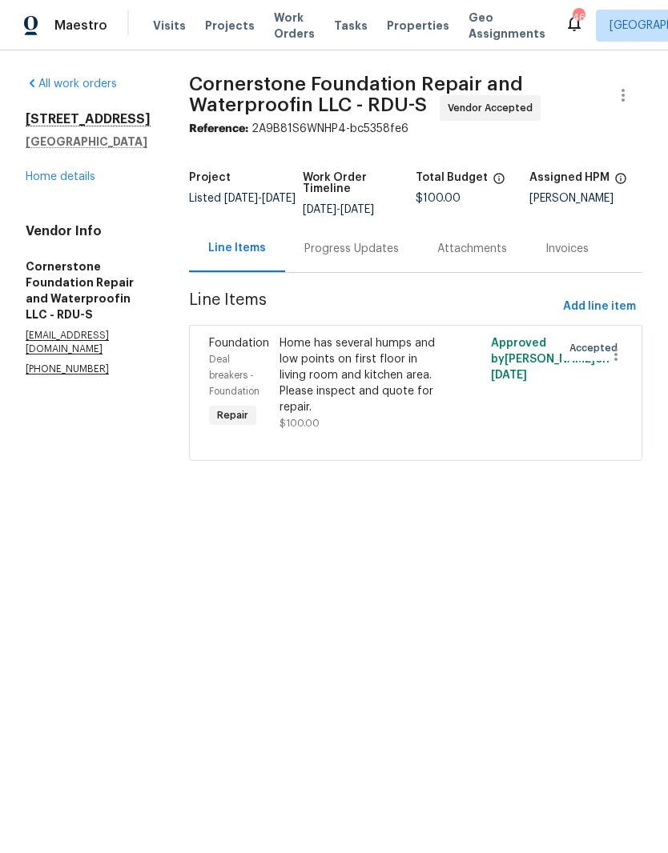
click at [351, 254] on div "Progress Updates" at bounding box center [351, 249] width 94 height 16
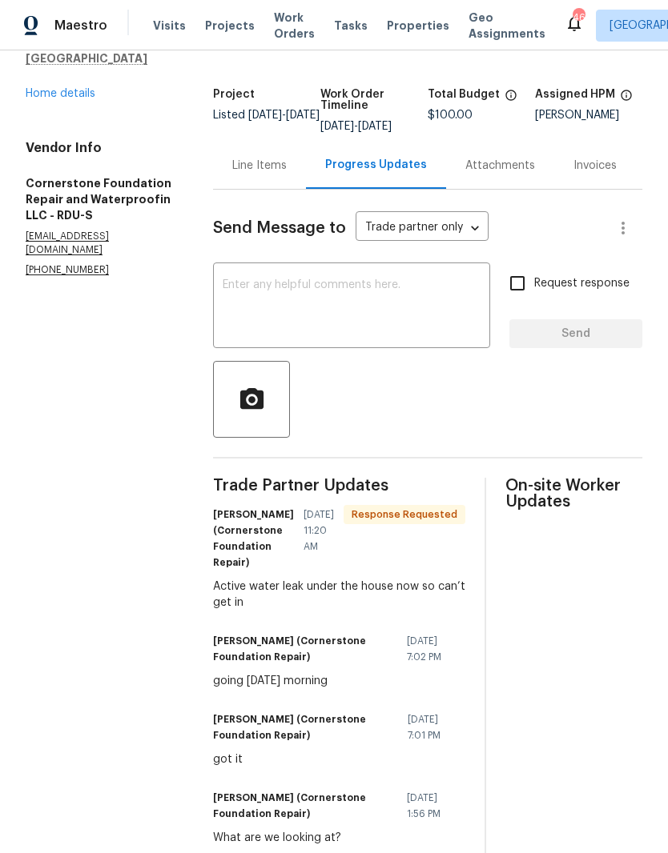
scroll to position [82, 0]
click at [276, 175] on div "Line Items" at bounding box center [259, 166] width 54 height 16
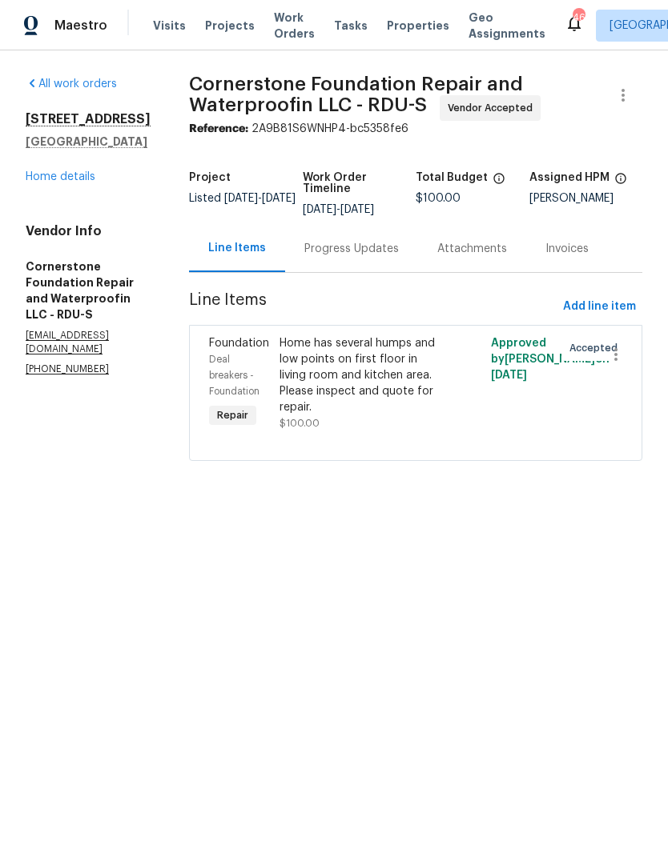
click at [354, 253] on div "Progress Updates" at bounding box center [351, 249] width 94 height 16
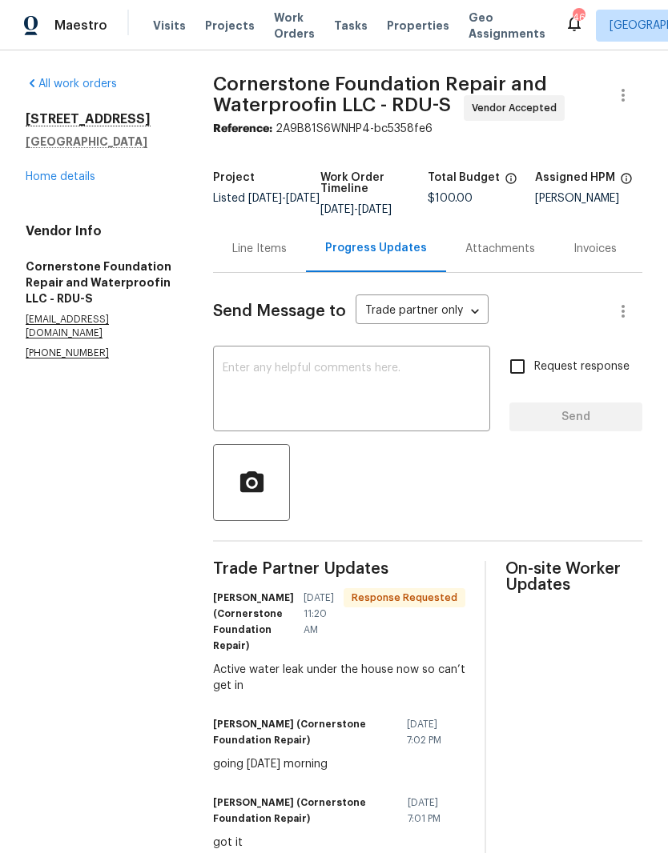
click at [66, 180] on link "Home details" at bounding box center [61, 176] width 70 height 11
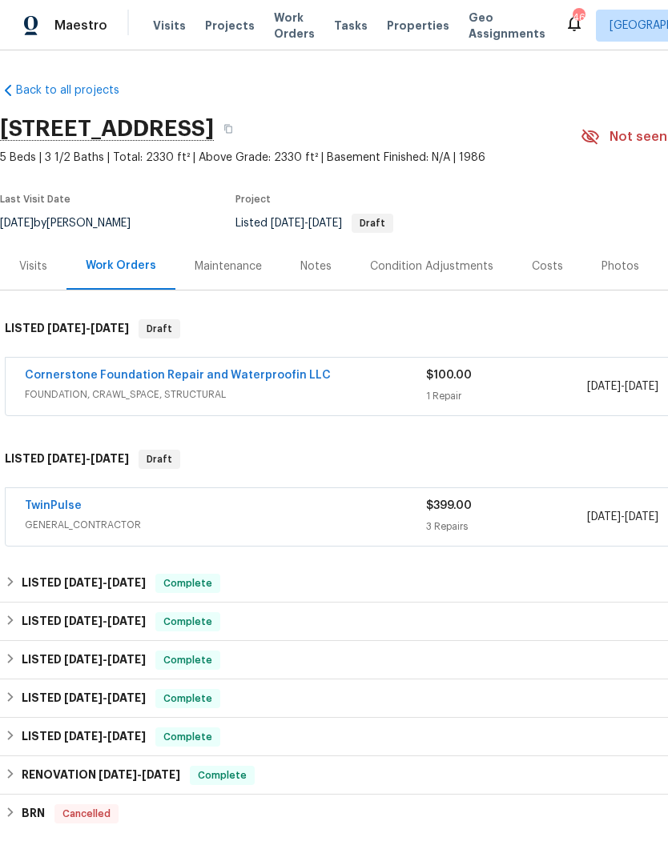
click at [549, 279] on div "Costs" at bounding box center [547, 266] width 70 height 47
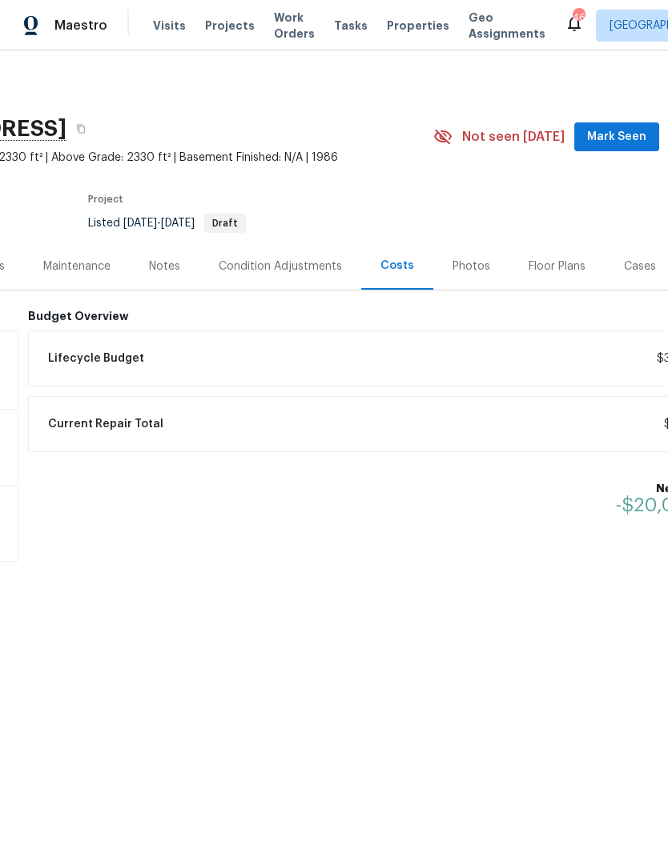
scroll to position [0, 181]
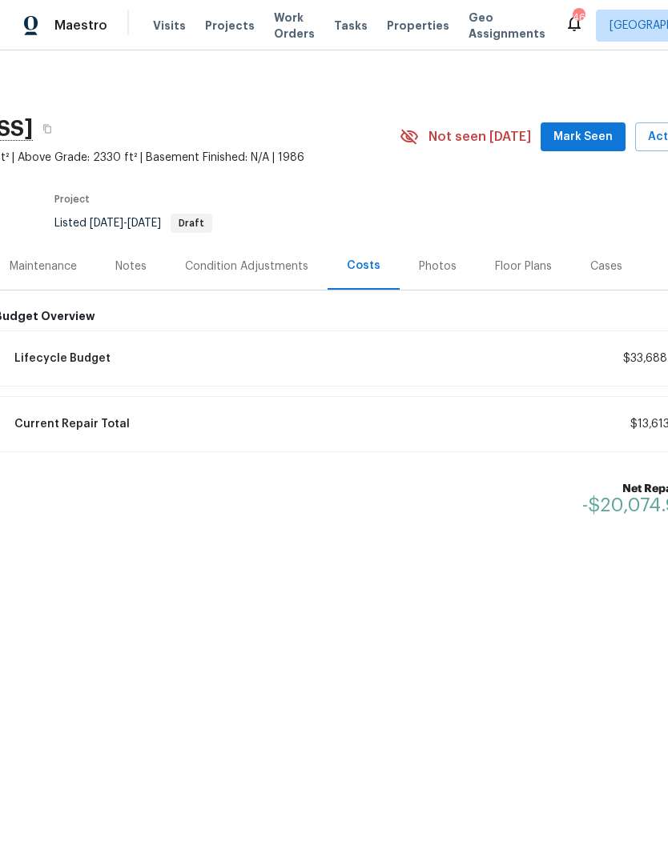
click at [527, 273] on div "Floor Plans" at bounding box center [523, 267] width 57 height 16
